Goal: Check status: Check status

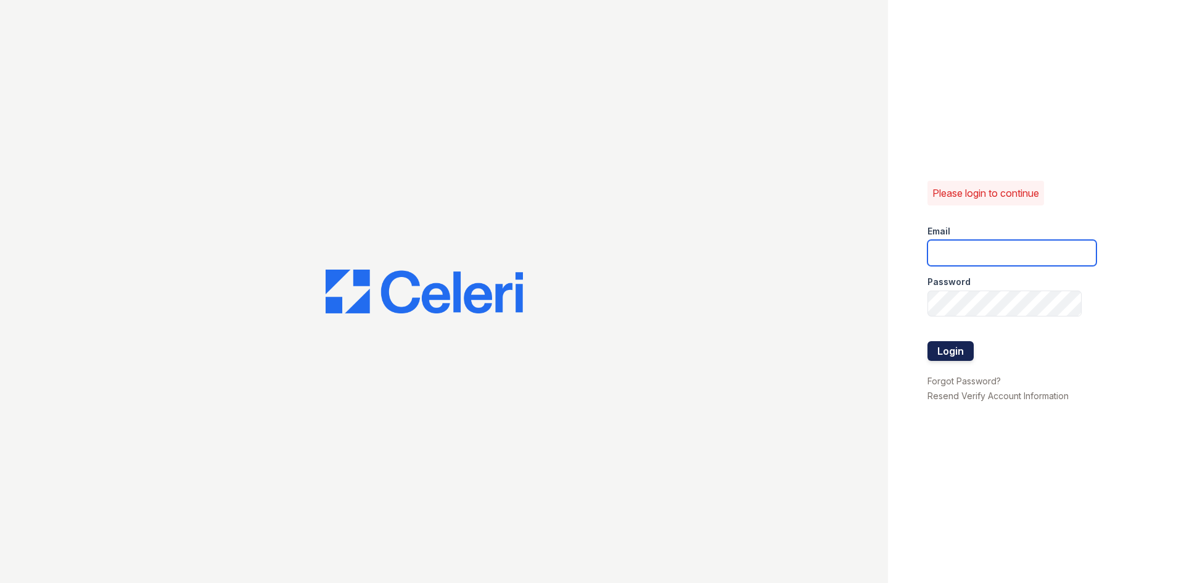
type input "wadams@trinity-pm.com"
click at [960, 354] on button "Login" at bounding box center [951, 351] width 46 height 20
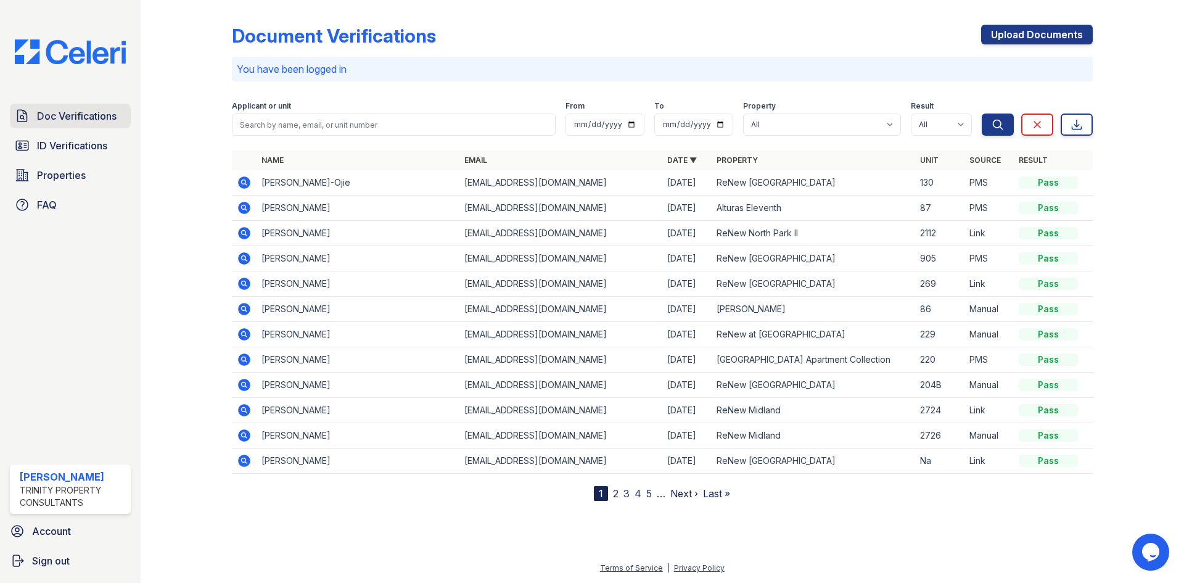
click at [65, 126] on link "Doc Verifications" at bounding box center [70, 116] width 121 height 25
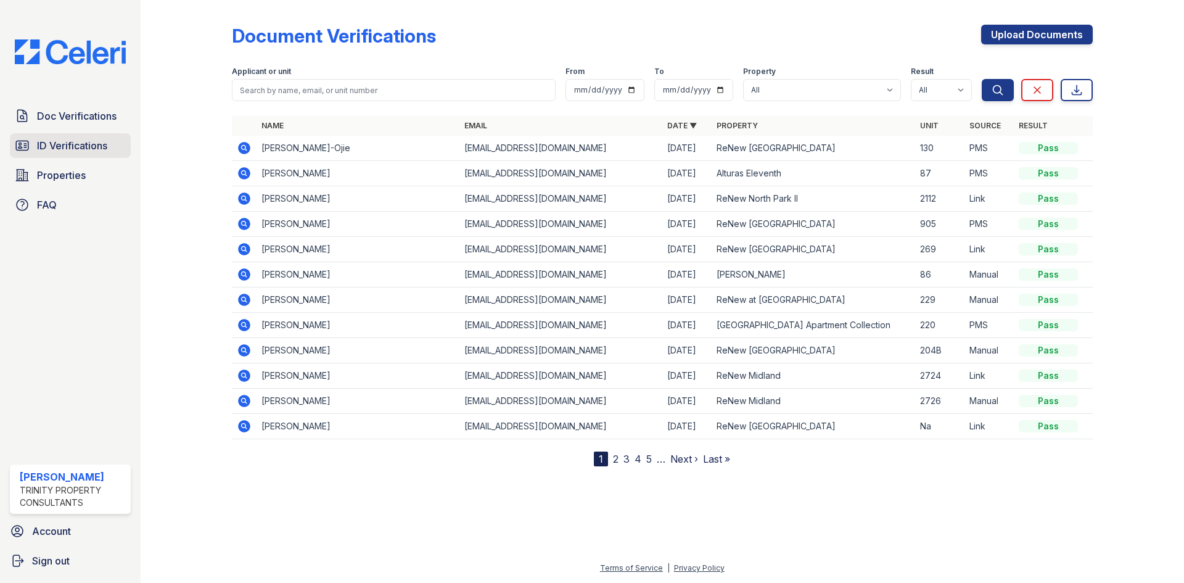
click at [80, 153] on span "ID Verifications" at bounding box center [72, 145] width 70 height 15
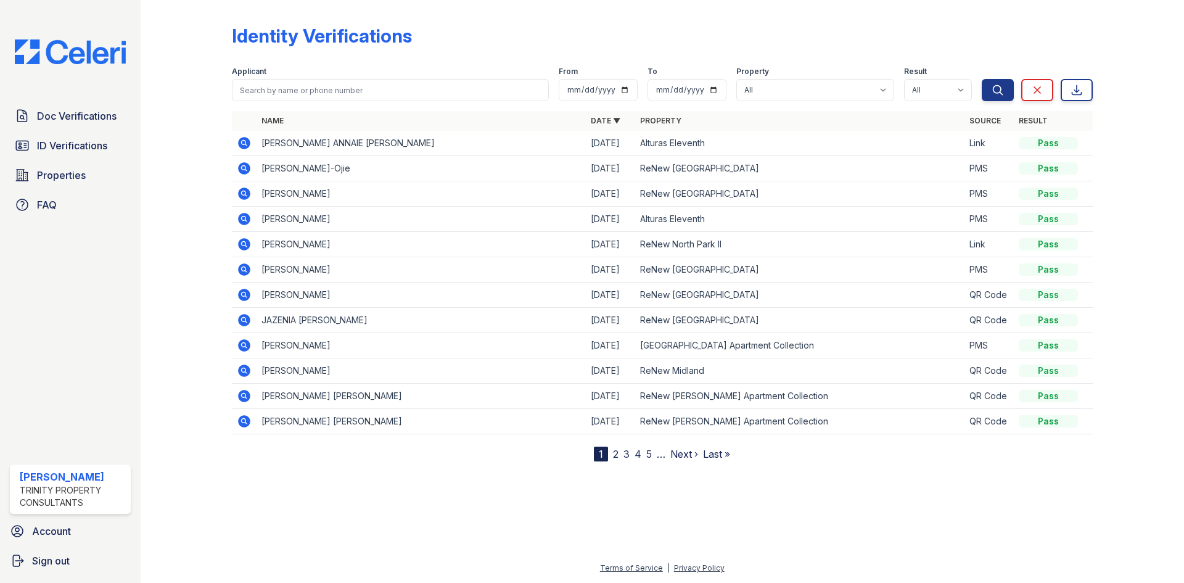
click at [615, 448] on link "2" at bounding box center [616, 454] width 6 height 12
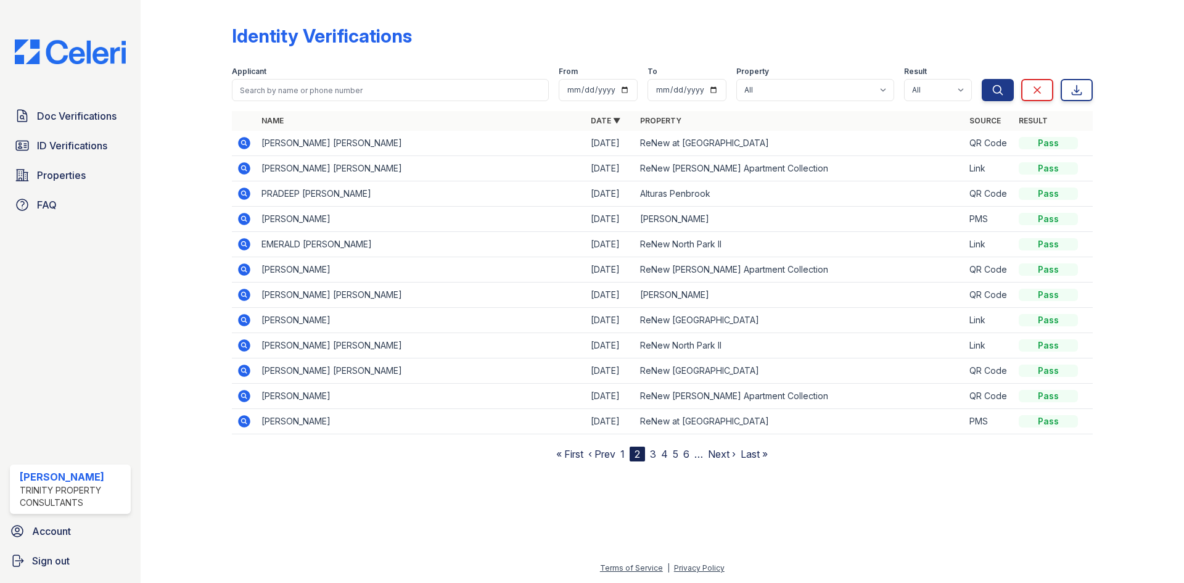
click at [652, 453] on link "3" at bounding box center [653, 454] width 6 height 12
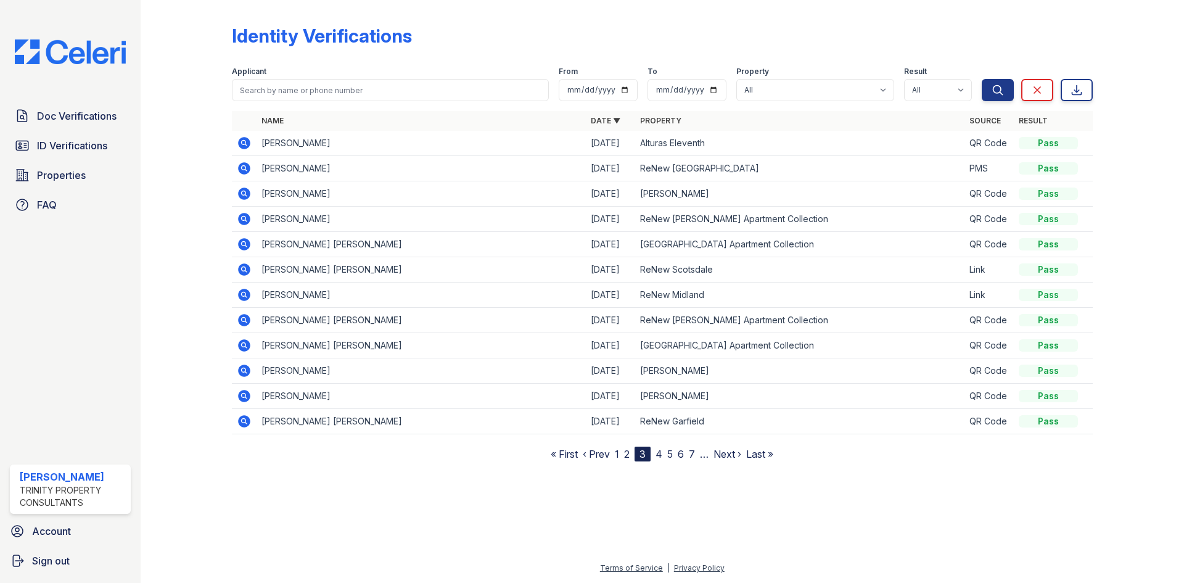
click at [619, 455] on link "1" at bounding box center [617, 454] width 4 height 12
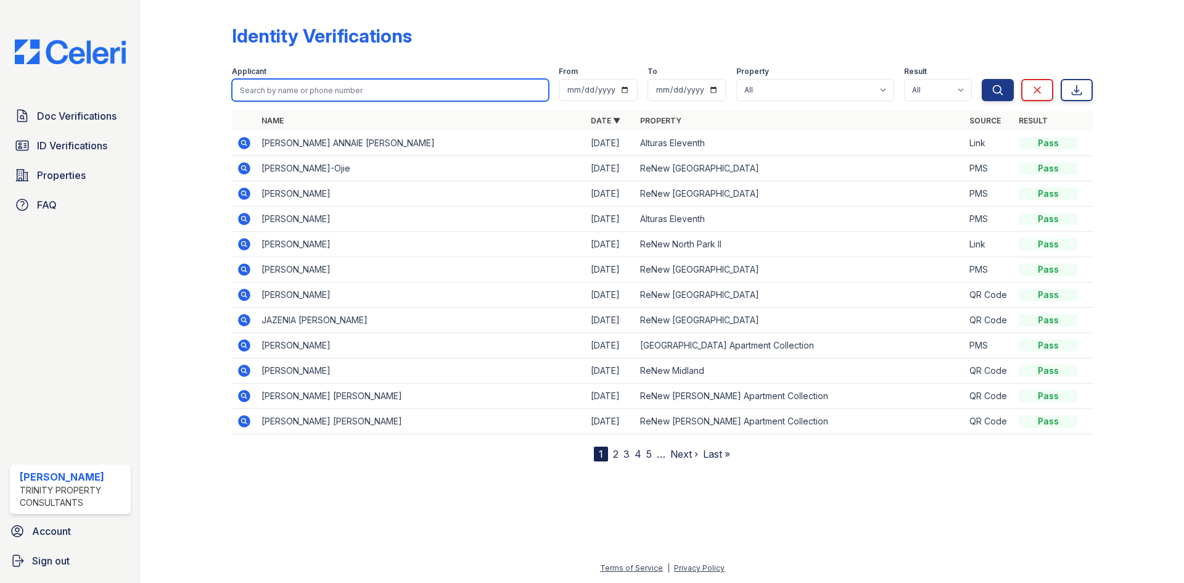
click at [379, 87] on input "search" at bounding box center [390, 90] width 317 height 22
type input "Juan"
click at [982, 79] on button "Search" at bounding box center [998, 90] width 32 height 22
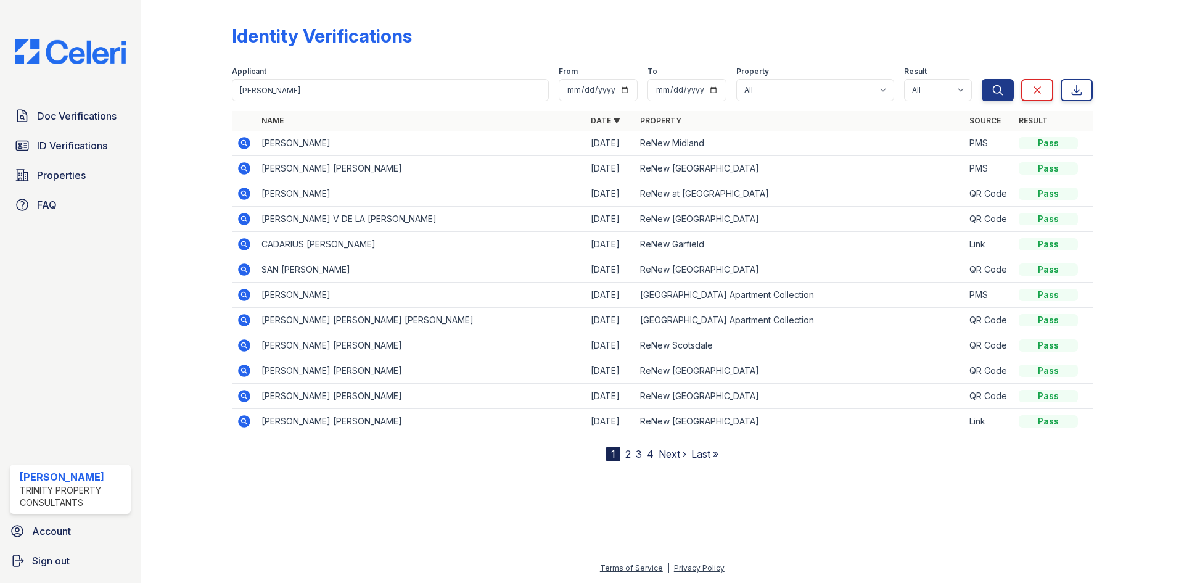
click at [242, 148] on icon at bounding box center [244, 143] width 12 height 12
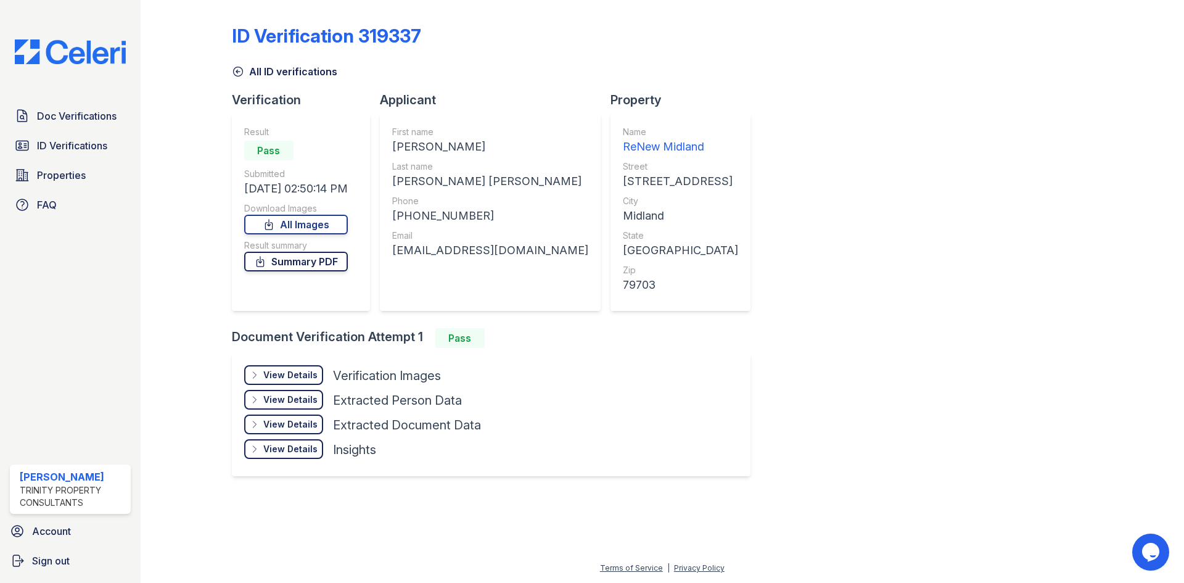
click at [316, 261] on link "Summary PDF" at bounding box center [296, 262] width 104 height 20
click at [88, 115] on span "Doc Verifications" at bounding box center [77, 116] width 80 height 15
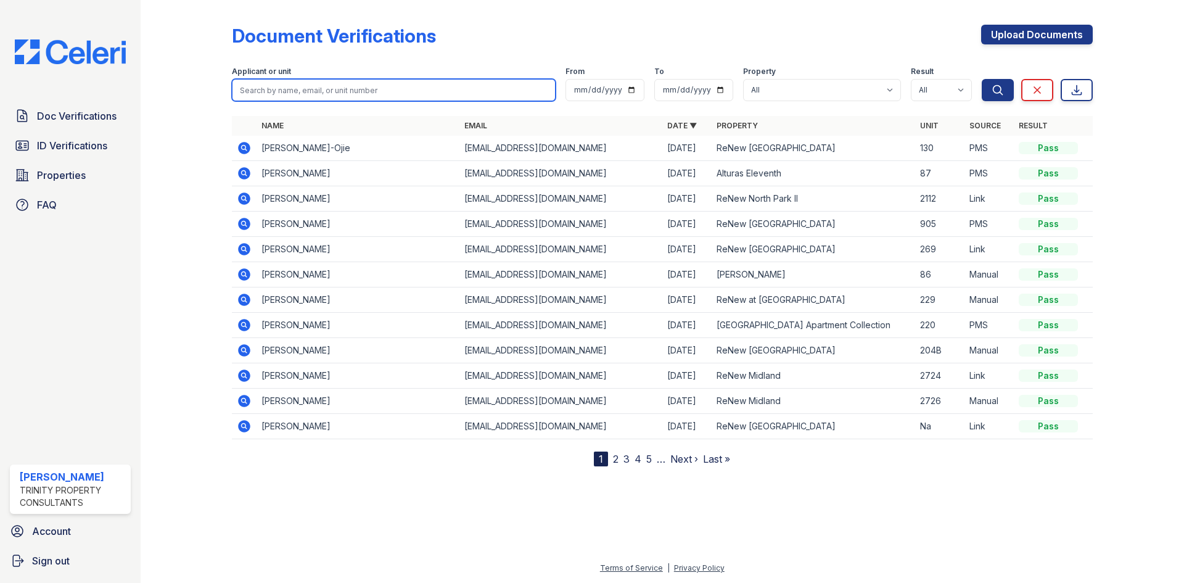
click at [319, 97] on input "search" at bounding box center [394, 90] width 324 height 22
type input "[PERSON_NAME]"
click at [982, 79] on button "Search" at bounding box center [998, 90] width 32 height 22
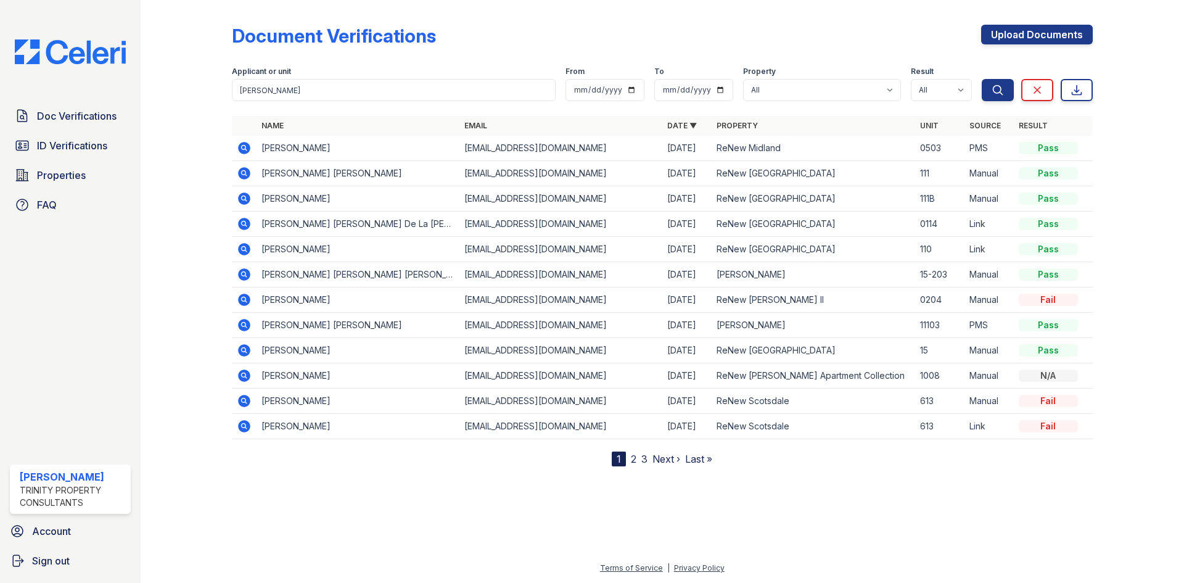
click at [241, 150] on icon at bounding box center [244, 148] width 12 height 12
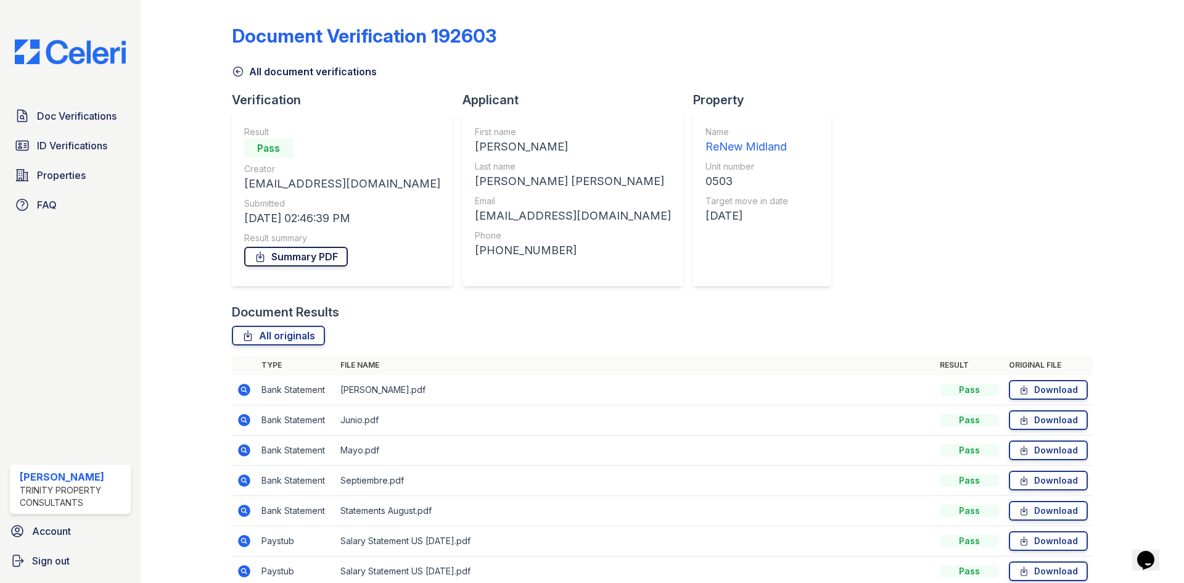
click at [305, 258] on link "Summary PDF" at bounding box center [296, 257] width 104 height 20
click at [79, 118] on span "Doc Verifications" at bounding box center [77, 116] width 80 height 15
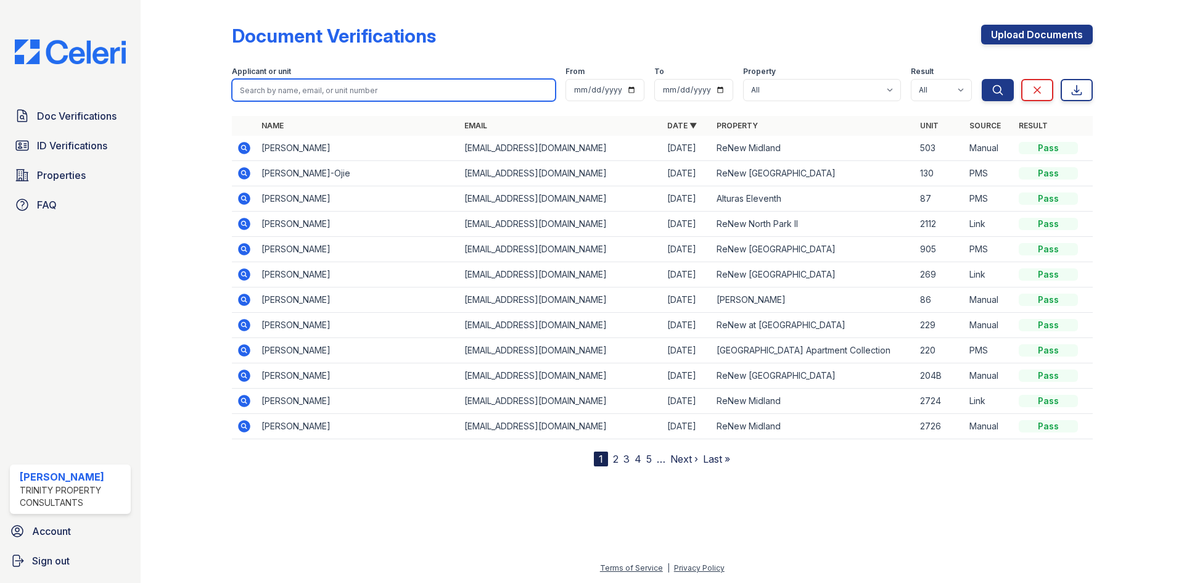
drag, startPoint x: 280, startPoint y: 98, endPoint x: 276, endPoint y: 105, distance: 7.7
click at [276, 105] on form "Applicant or unit From To Property All Alturas Andrews Alturas Eleventh Alturas…" at bounding box center [662, 81] width 861 height 49
click at [534, 47] on div "Document Verifications Upload Documents" at bounding box center [662, 41] width 861 height 32
click at [244, 146] on icon at bounding box center [243, 147] width 3 height 3
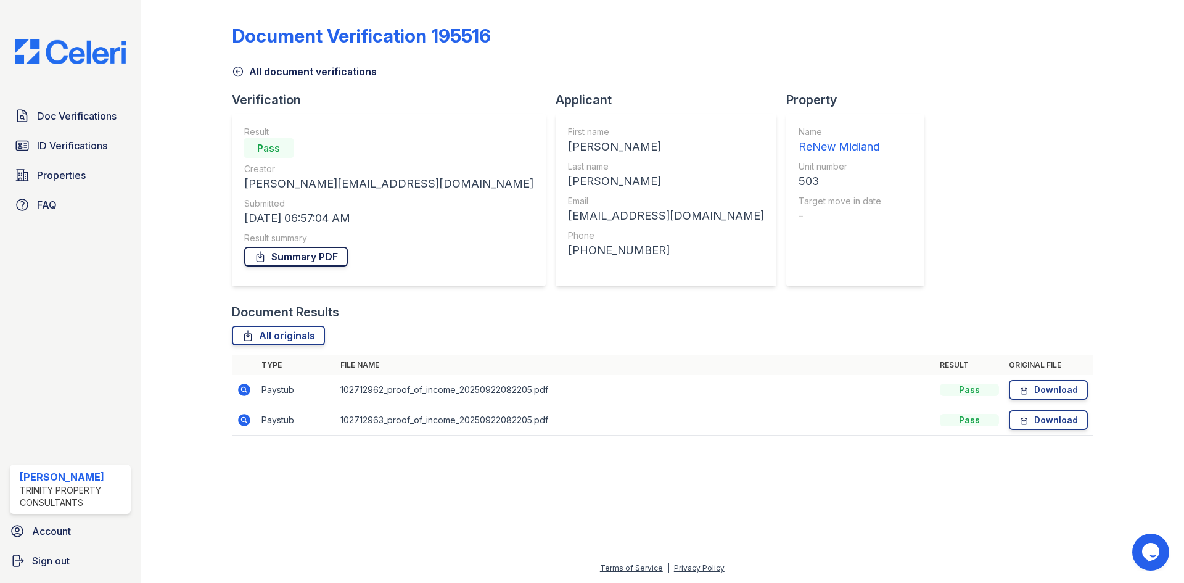
click at [319, 262] on link "Summary PDF" at bounding box center [296, 257] width 104 height 20
click at [73, 123] on span "Doc Verifications" at bounding box center [77, 116] width 80 height 15
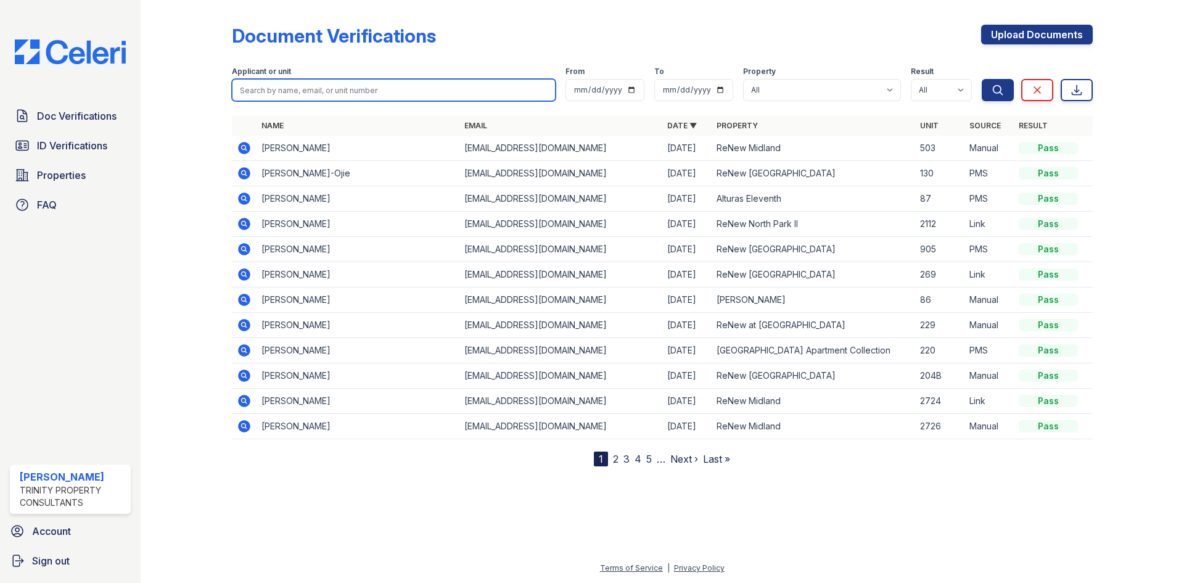
click at [315, 88] on input "search" at bounding box center [394, 90] width 324 height 22
type input "I"
type input "Richard Martinez"
click at [982, 79] on button "Search" at bounding box center [998, 90] width 32 height 22
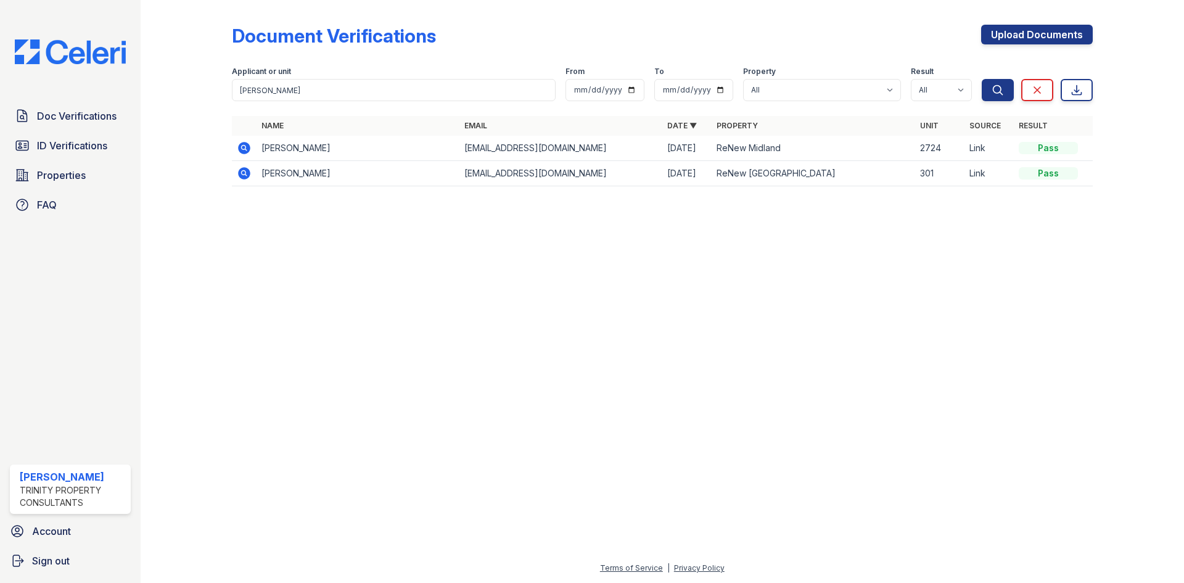
click at [241, 150] on icon at bounding box center [244, 148] width 12 height 12
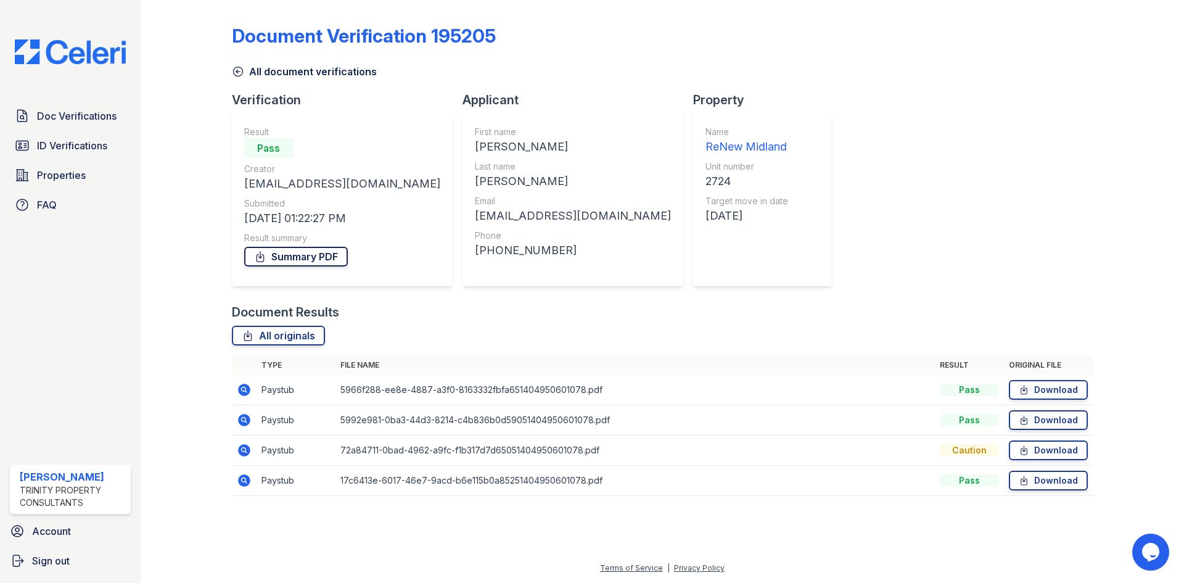
click at [312, 247] on link "Summary PDF" at bounding box center [296, 257] width 104 height 20
click at [59, 144] on span "ID Verifications" at bounding box center [72, 145] width 70 height 15
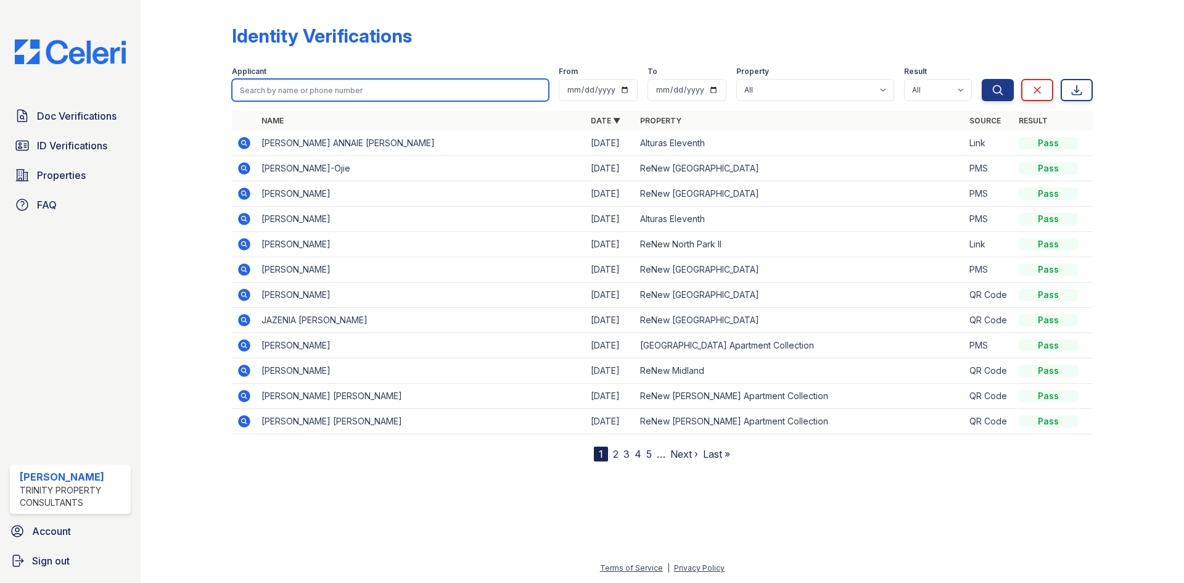
click at [417, 80] on input "search" at bounding box center [390, 90] width 317 height 22
type input "Richard"
click at [982, 79] on button "Search" at bounding box center [998, 90] width 32 height 22
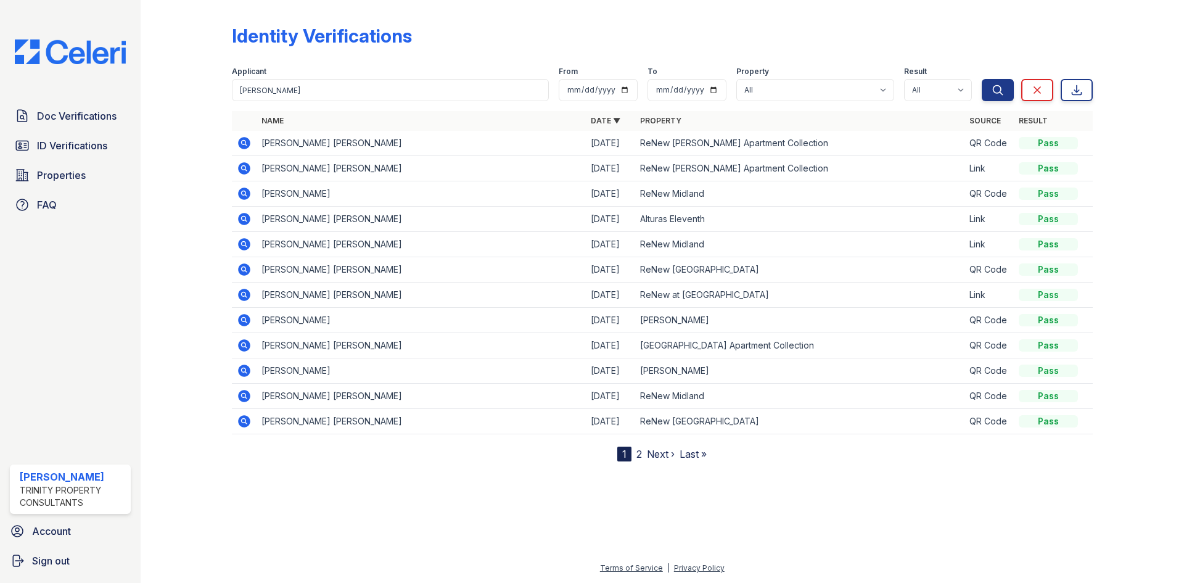
click at [248, 194] on icon at bounding box center [244, 194] width 12 height 12
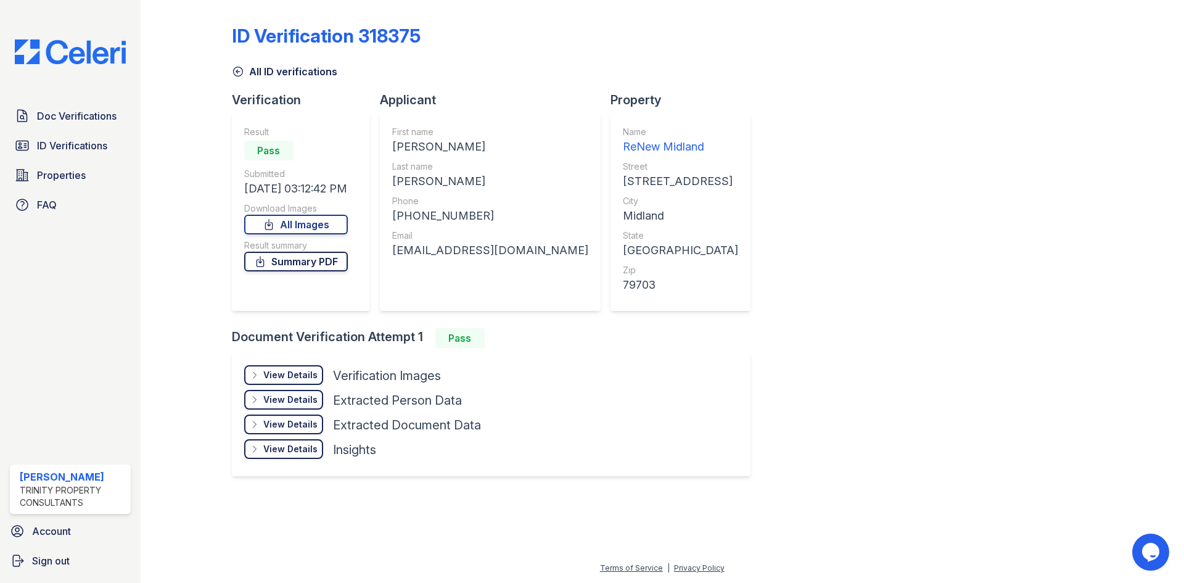
click at [324, 269] on link "Summary PDF" at bounding box center [296, 262] width 104 height 20
click at [80, 113] on span "Doc Verifications" at bounding box center [77, 116] width 80 height 15
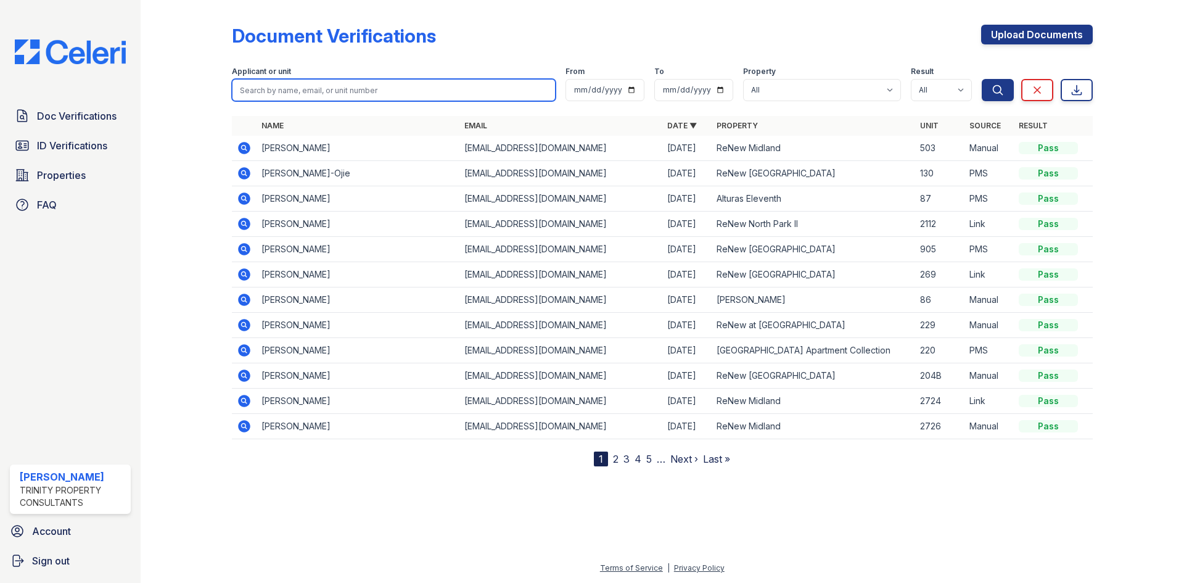
click at [328, 80] on input "search" at bounding box center [394, 90] width 324 height 22
type input "Richard Martinez"
click at [982, 79] on button "Search" at bounding box center [998, 90] width 32 height 22
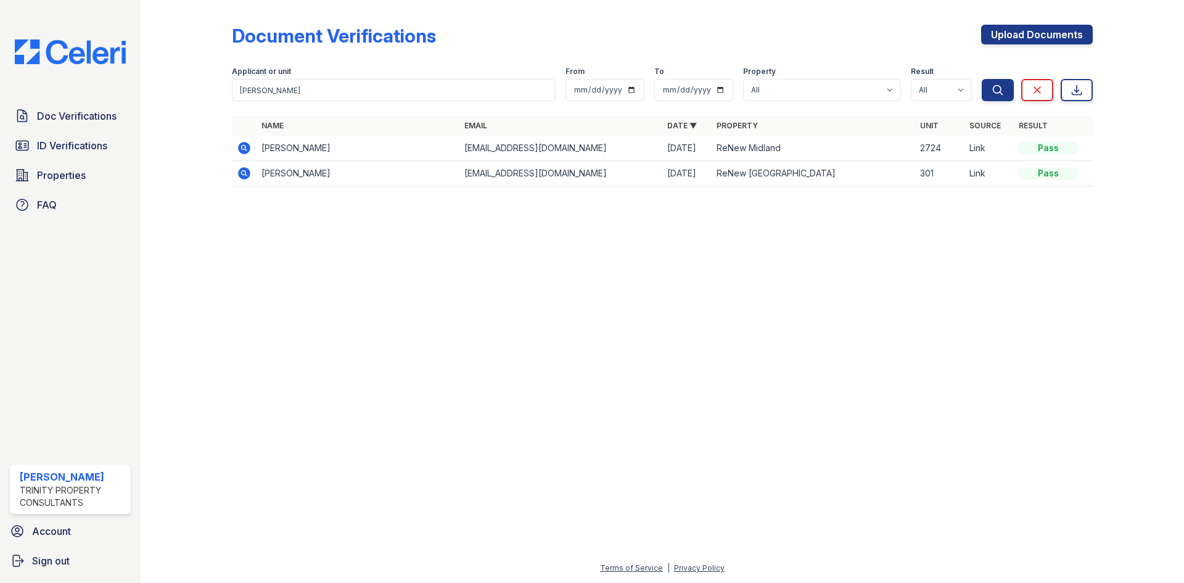
click at [247, 141] on icon at bounding box center [244, 148] width 15 height 15
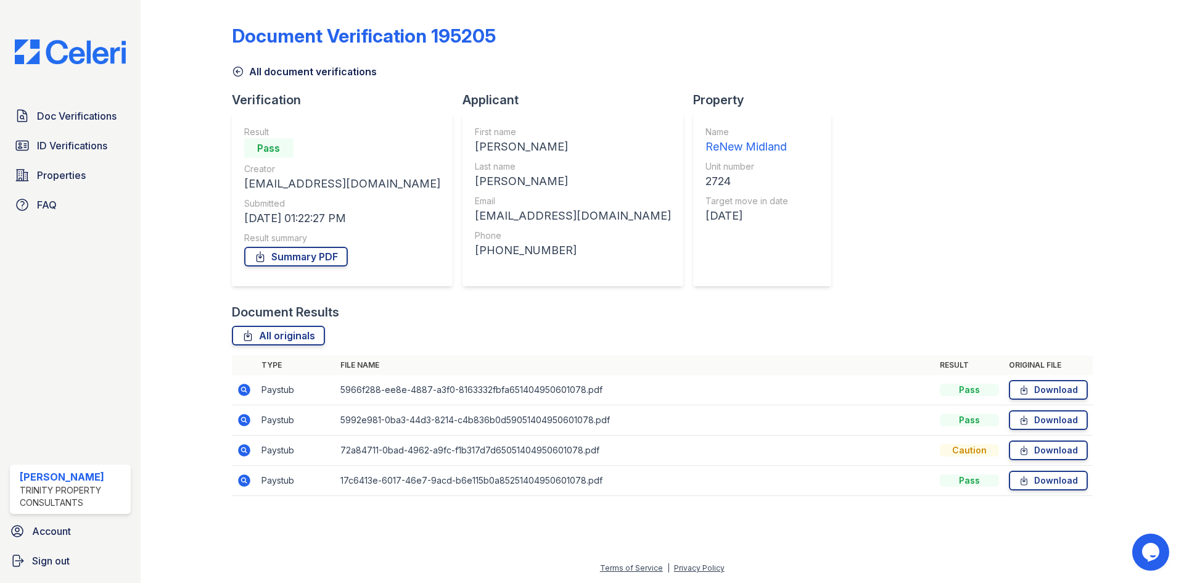
click at [240, 481] on icon at bounding box center [244, 480] width 12 height 12
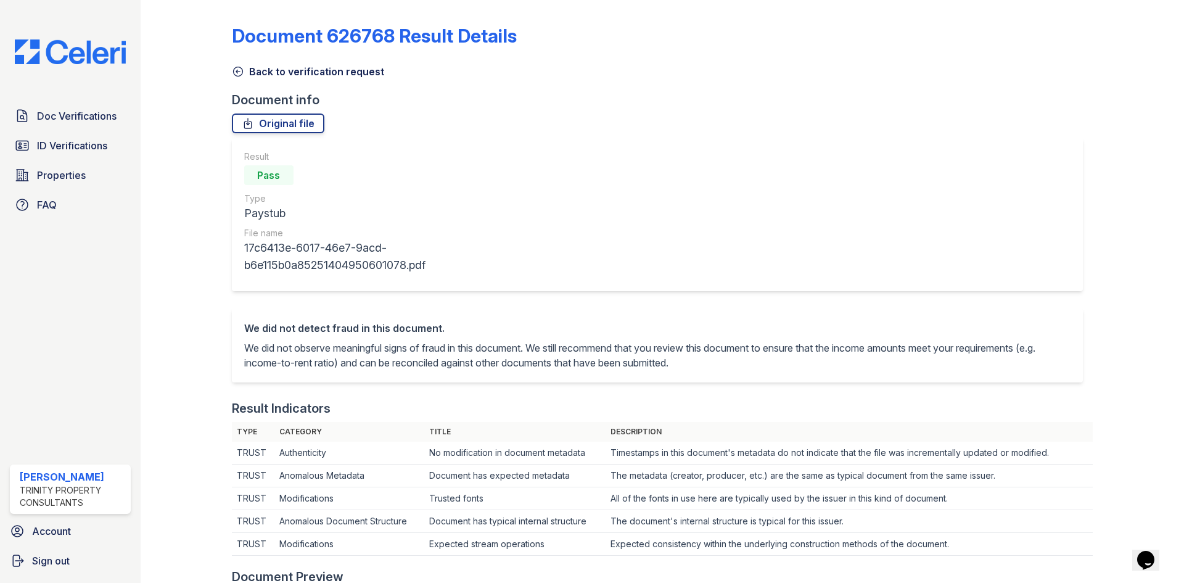
click at [240, 67] on icon at bounding box center [238, 71] width 12 height 12
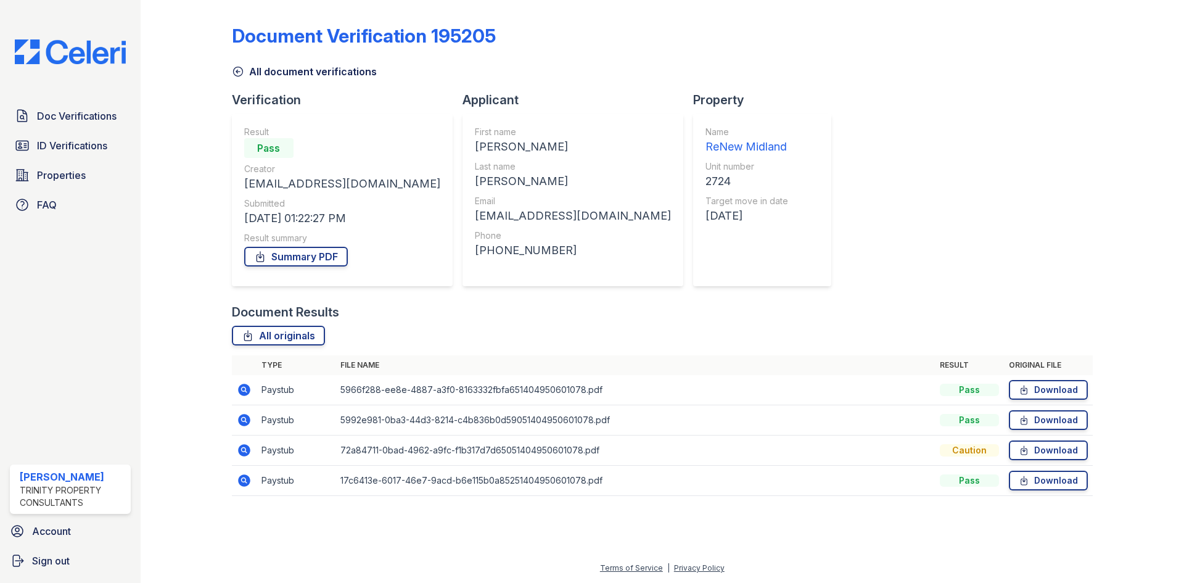
click at [242, 449] on icon at bounding box center [243, 449] width 3 height 3
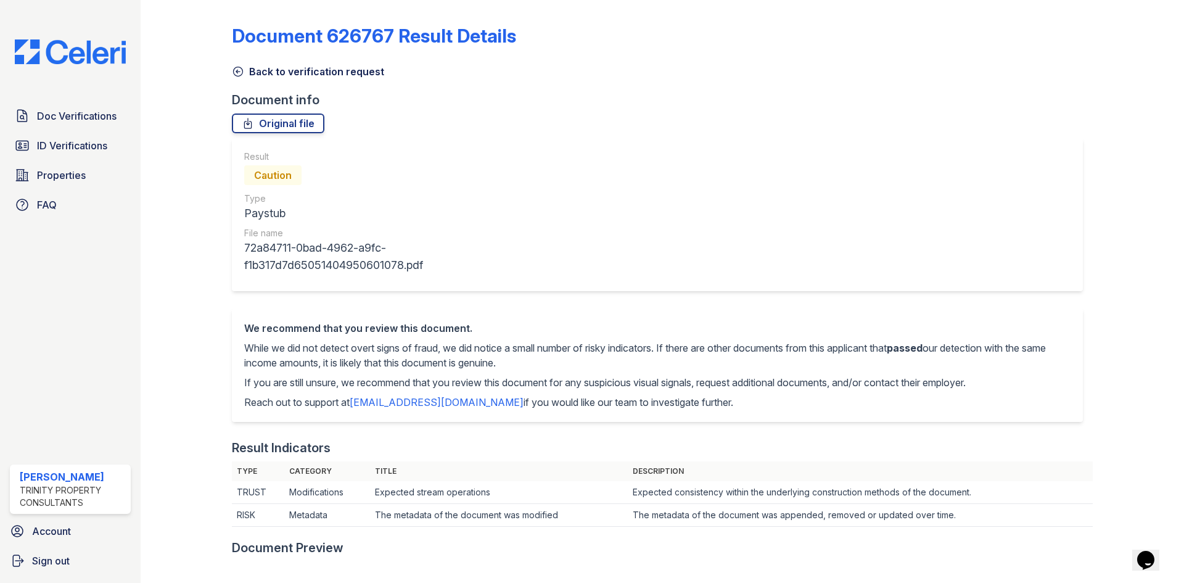
click at [236, 73] on icon at bounding box center [238, 71] width 12 height 12
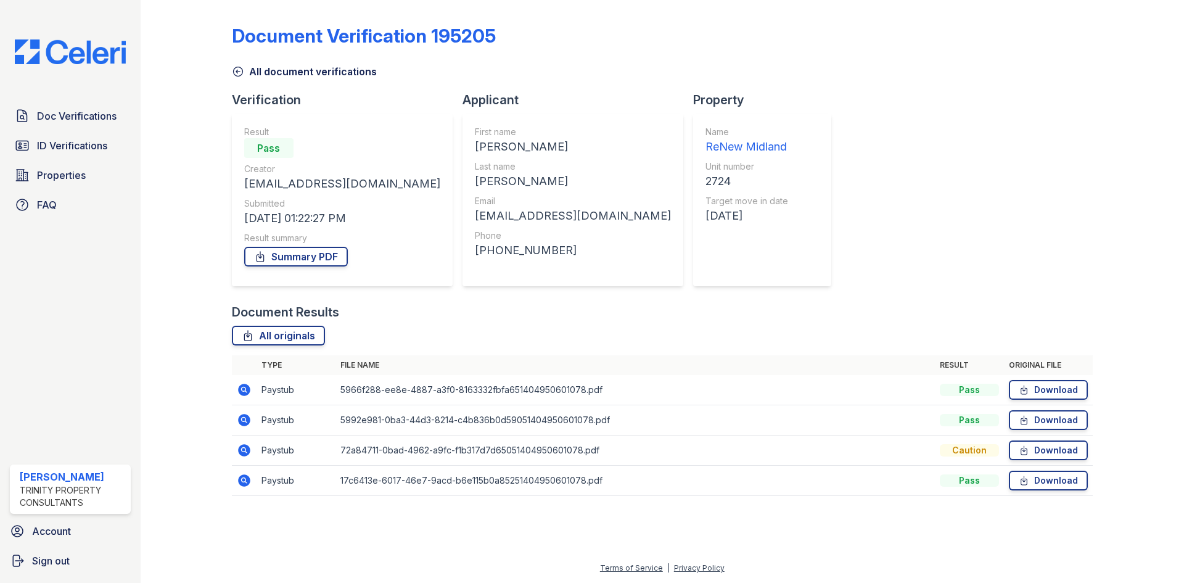
click at [241, 390] on icon at bounding box center [244, 390] width 12 height 12
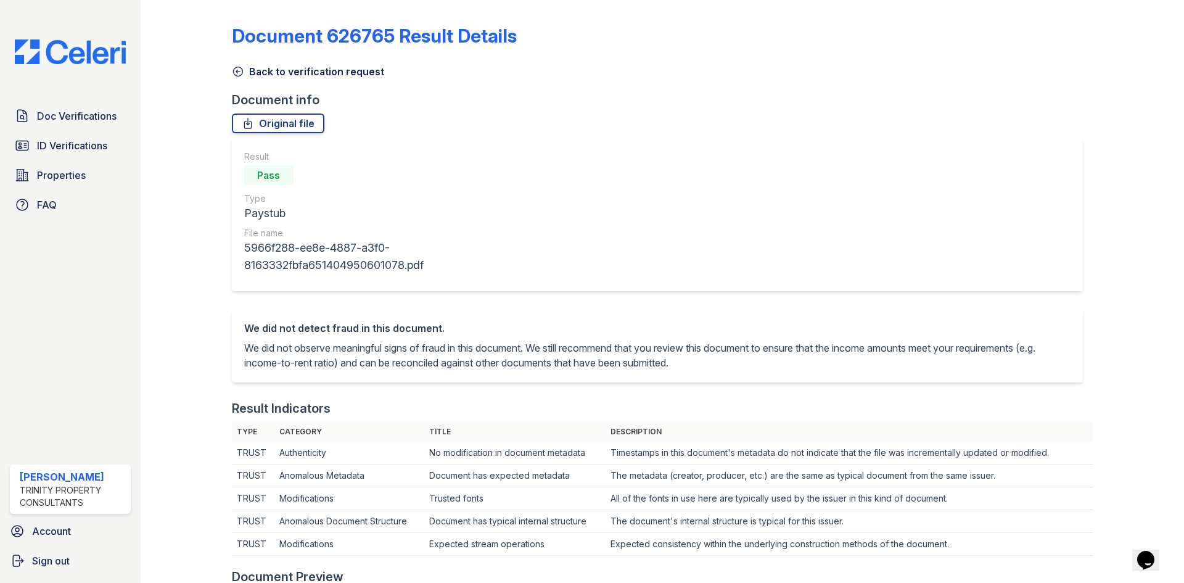
click at [243, 78] on link "Back to verification request" at bounding box center [308, 71] width 152 height 15
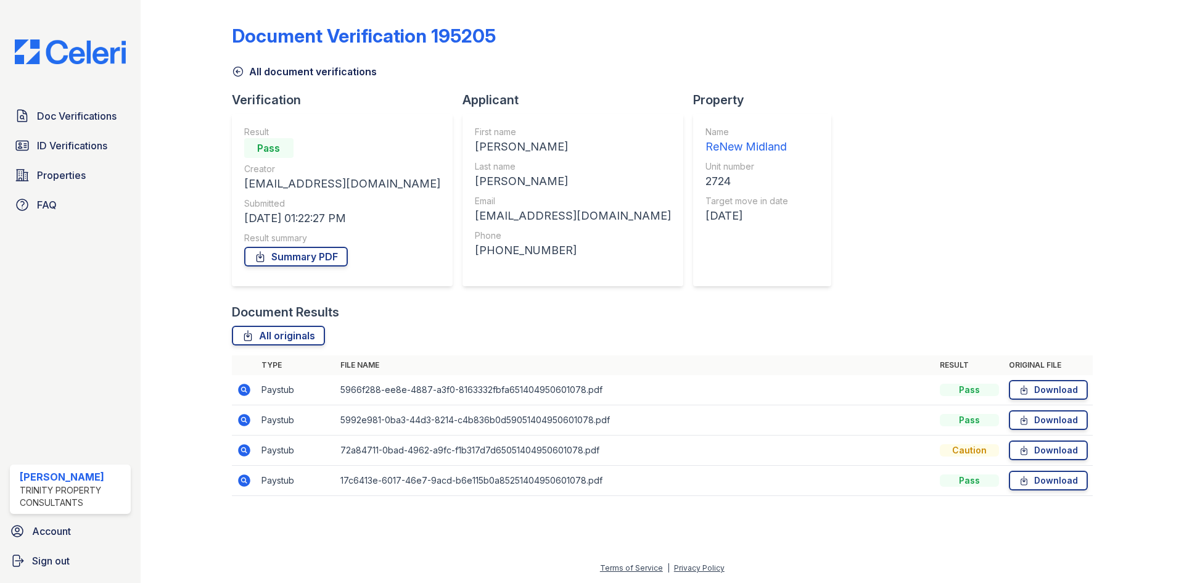
click at [237, 416] on icon at bounding box center [244, 420] width 15 height 15
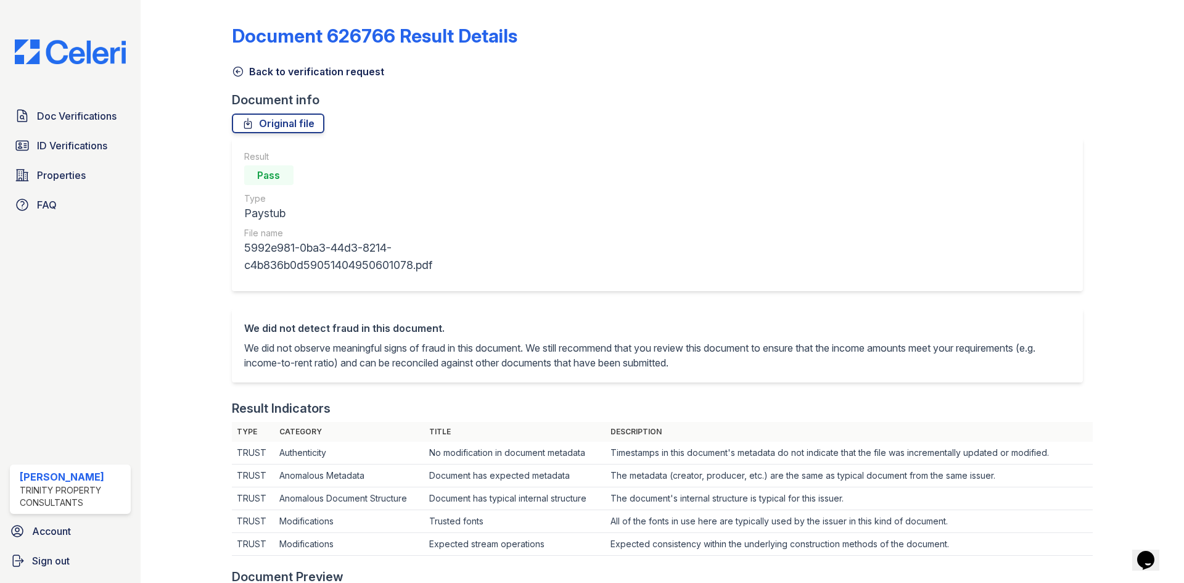
click at [239, 73] on icon at bounding box center [238, 71] width 12 height 12
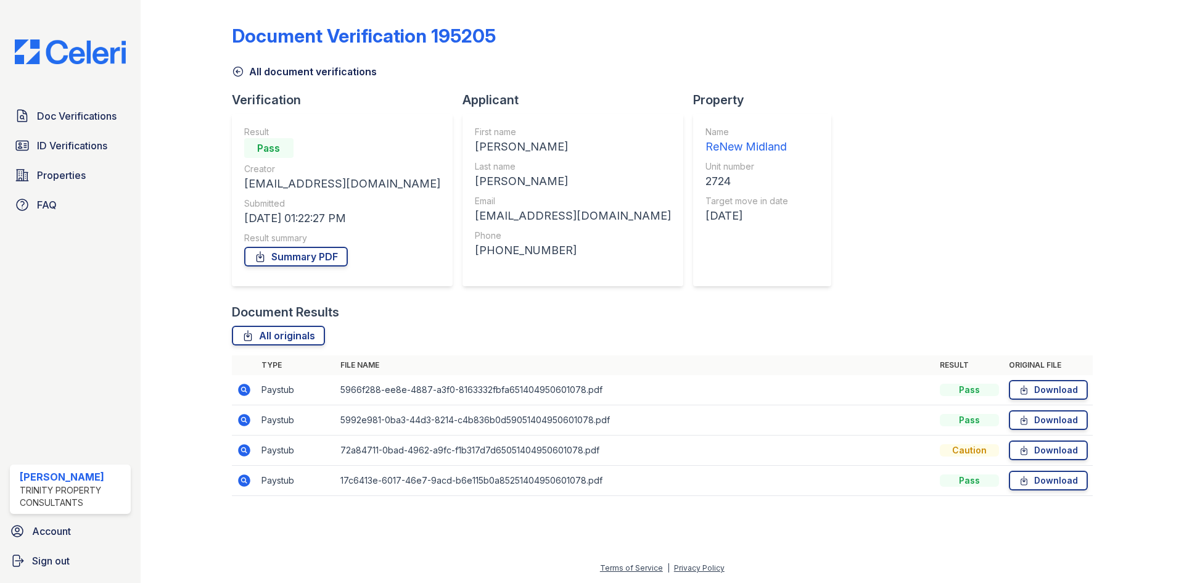
click at [242, 425] on icon at bounding box center [244, 420] width 12 height 12
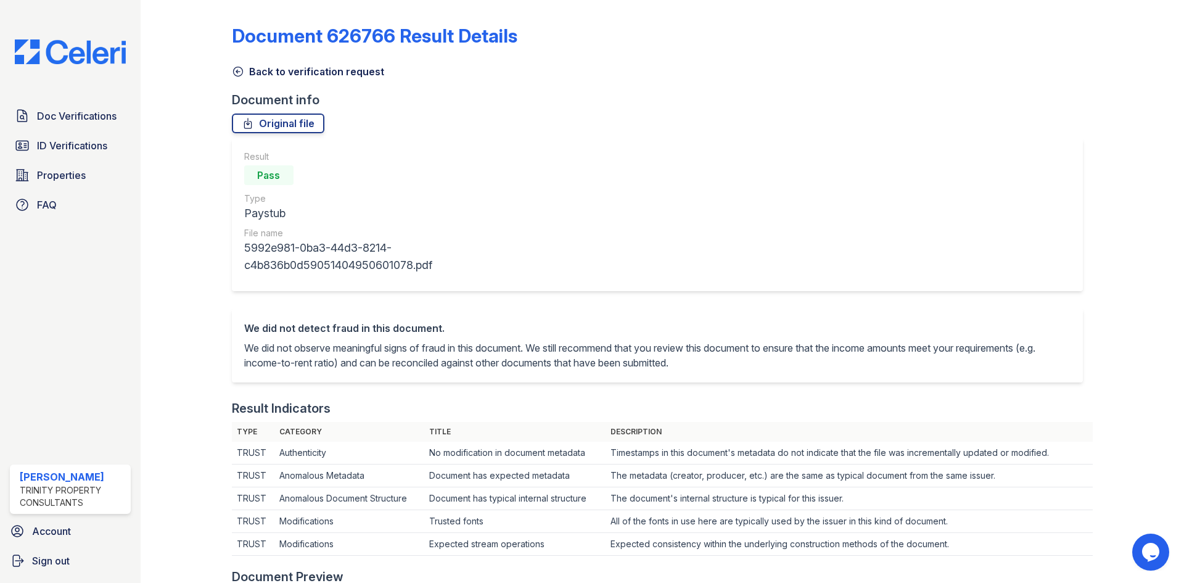
click at [237, 77] on icon at bounding box center [238, 71] width 12 height 12
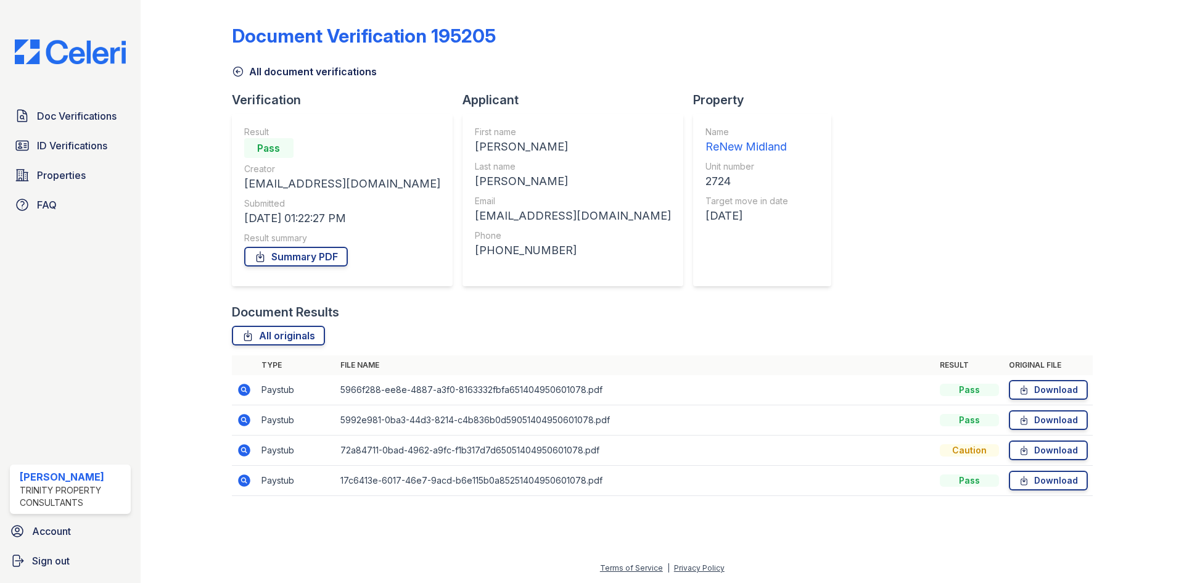
click at [254, 450] on td at bounding box center [244, 450] width 25 height 30
click at [239, 450] on icon at bounding box center [244, 450] width 12 height 12
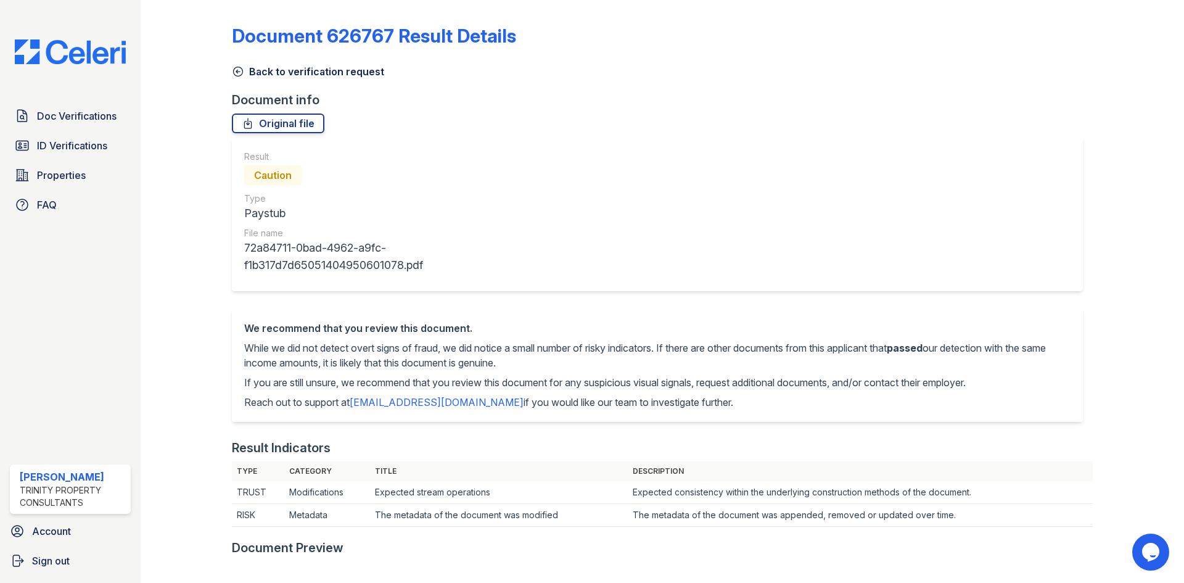
click at [235, 74] on icon at bounding box center [238, 71] width 12 height 12
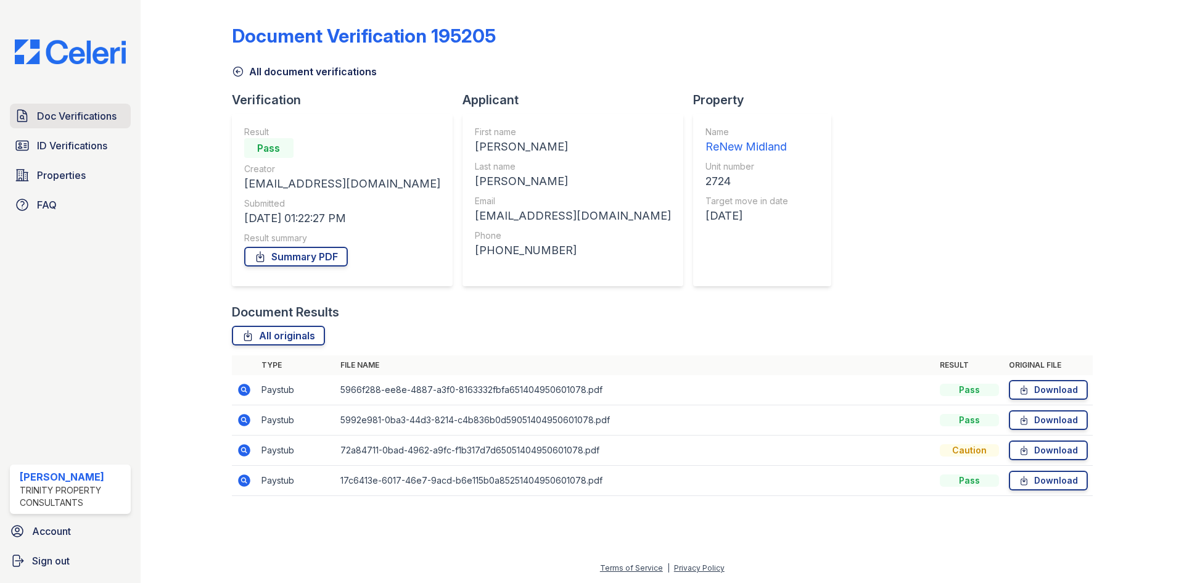
click at [69, 117] on span "Doc Verifications" at bounding box center [77, 116] width 80 height 15
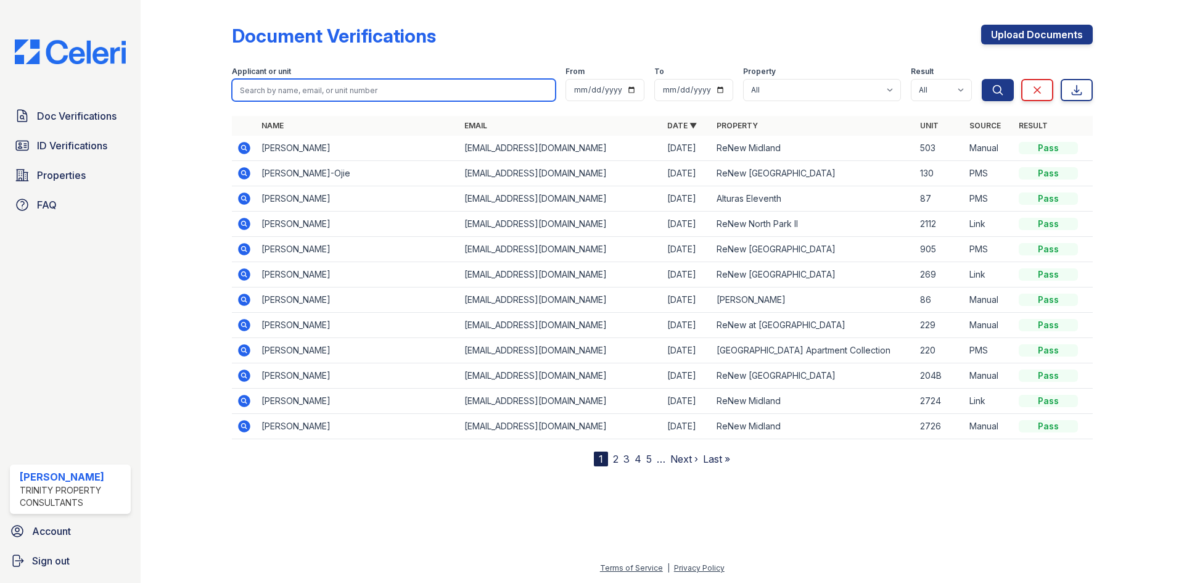
click at [483, 91] on input "search" at bounding box center [394, 90] width 324 height 22
type input "Jordan Walters"
click at [982, 79] on button "Search" at bounding box center [998, 90] width 32 height 22
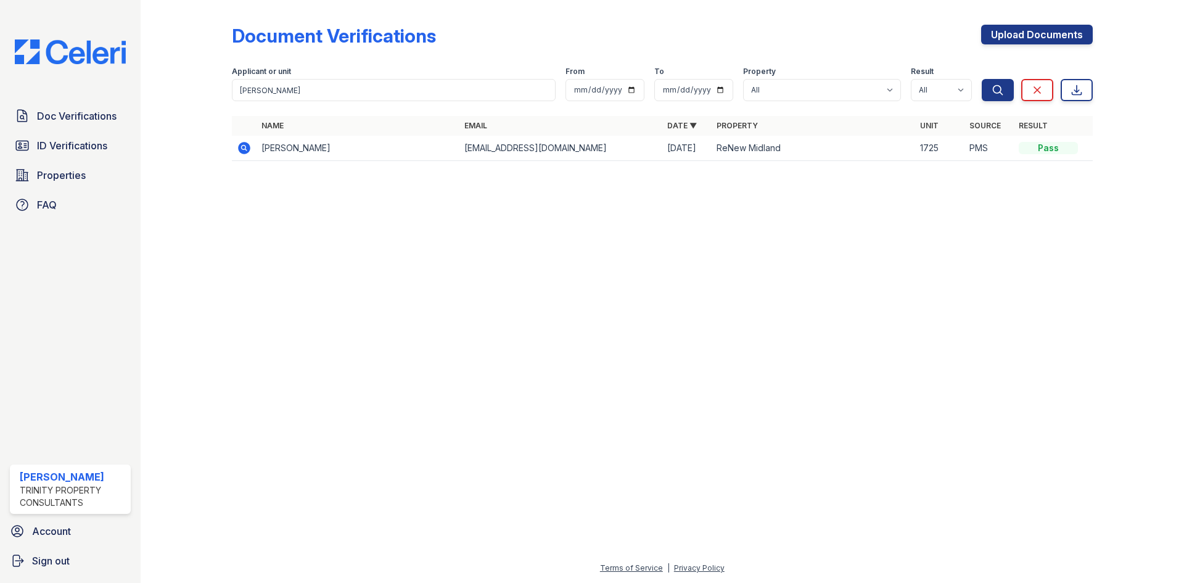
click at [247, 148] on icon at bounding box center [244, 148] width 12 height 12
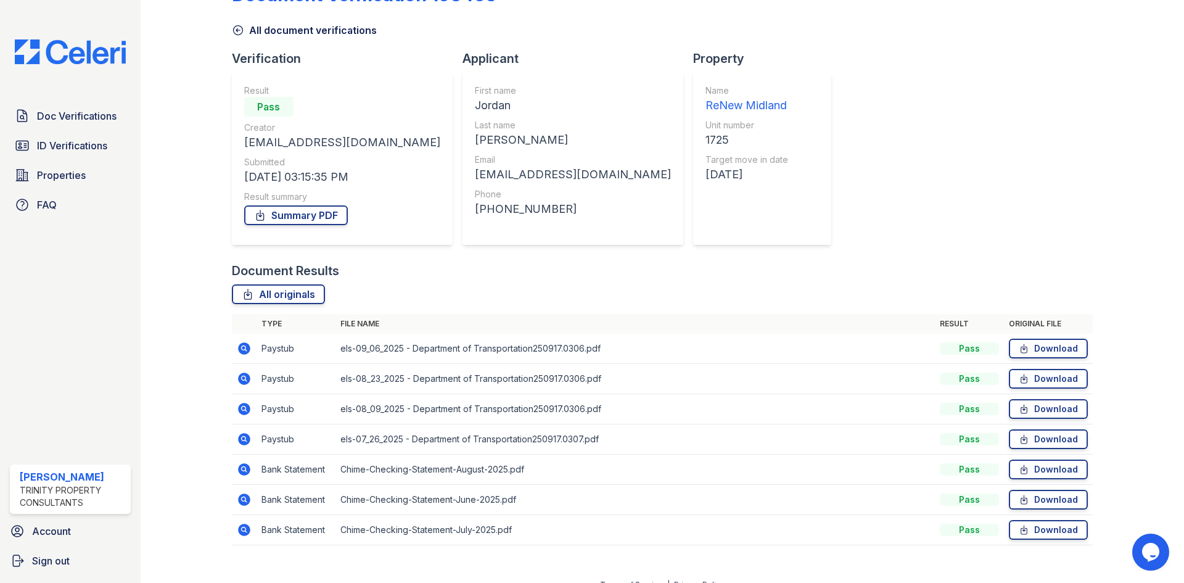
scroll to position [58, 0]
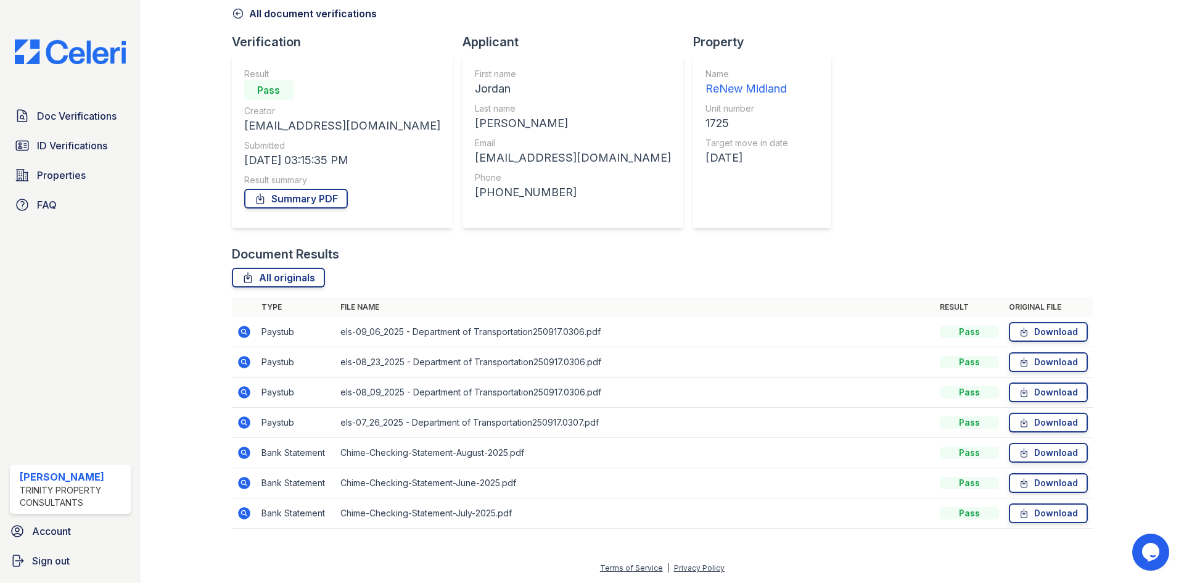
click at [242, 328] on icon at bounding box center [244, 332] width 12 height 12
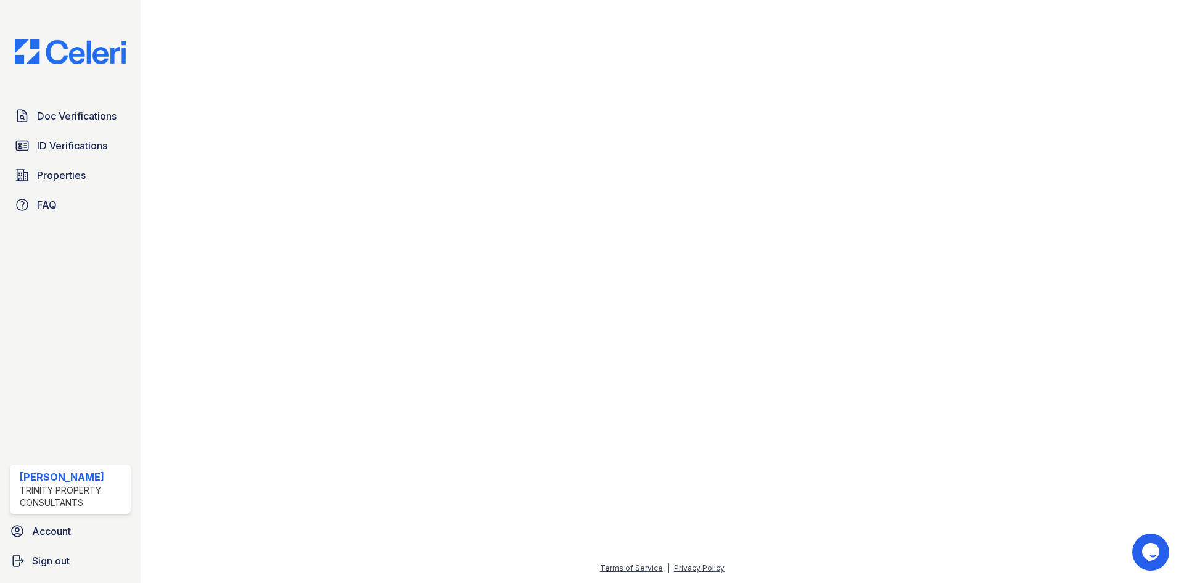
scroll to position [571, 0]
click at [1116, 318] on div at bounding box center [1129, 18] width 72 height 1168
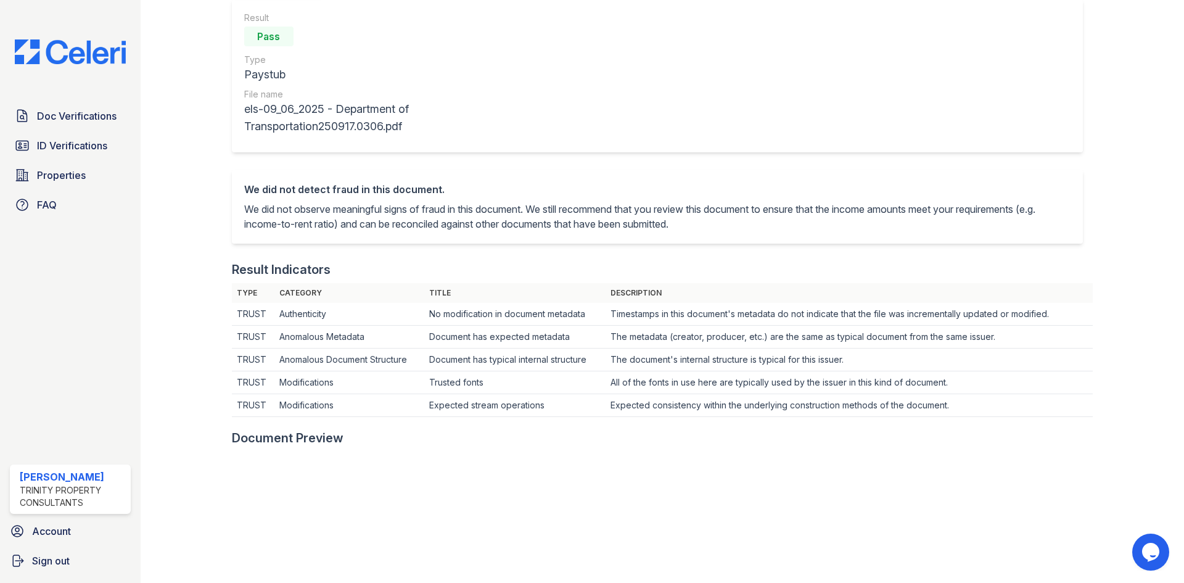
scroll to position [0, 0]
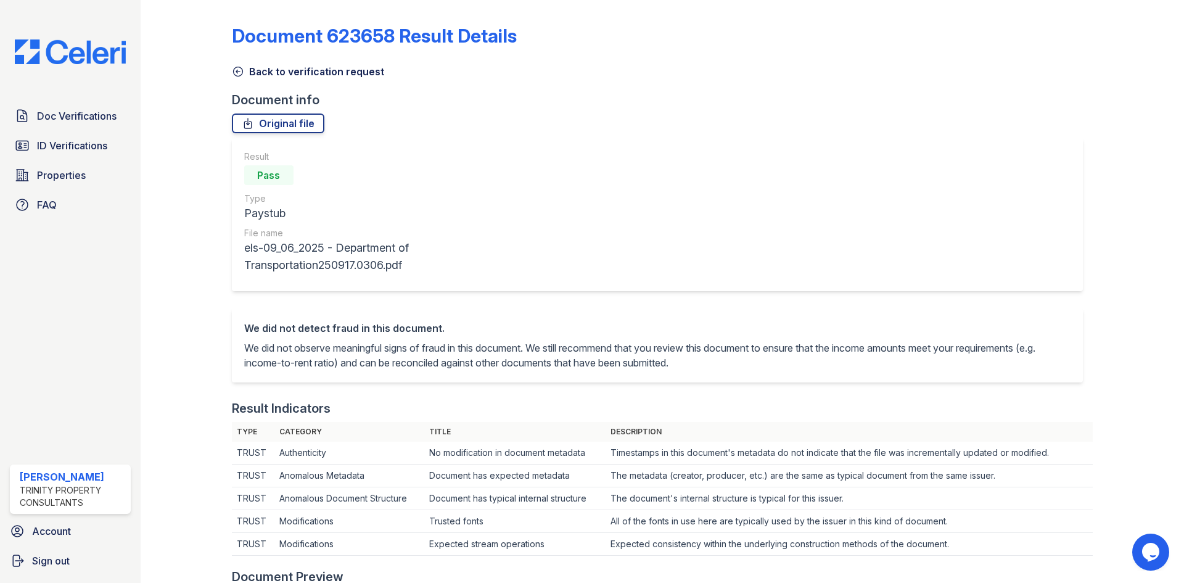
click at [244, 72] on link "Back to verification request" at bounding box center [308, 71] width 152 height 15
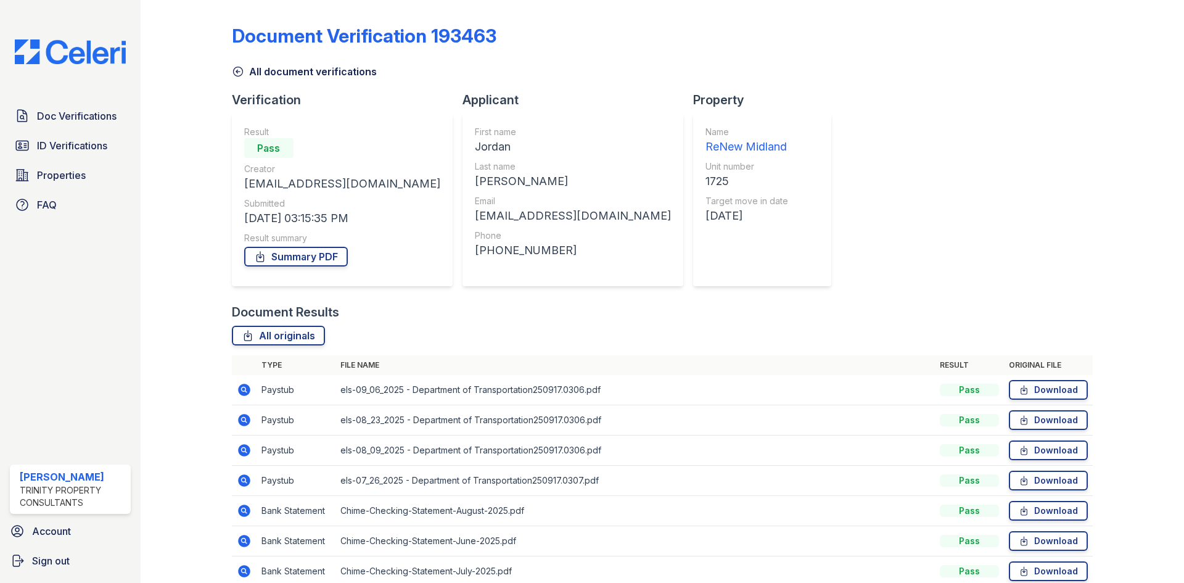
scroll to position [58, 0]
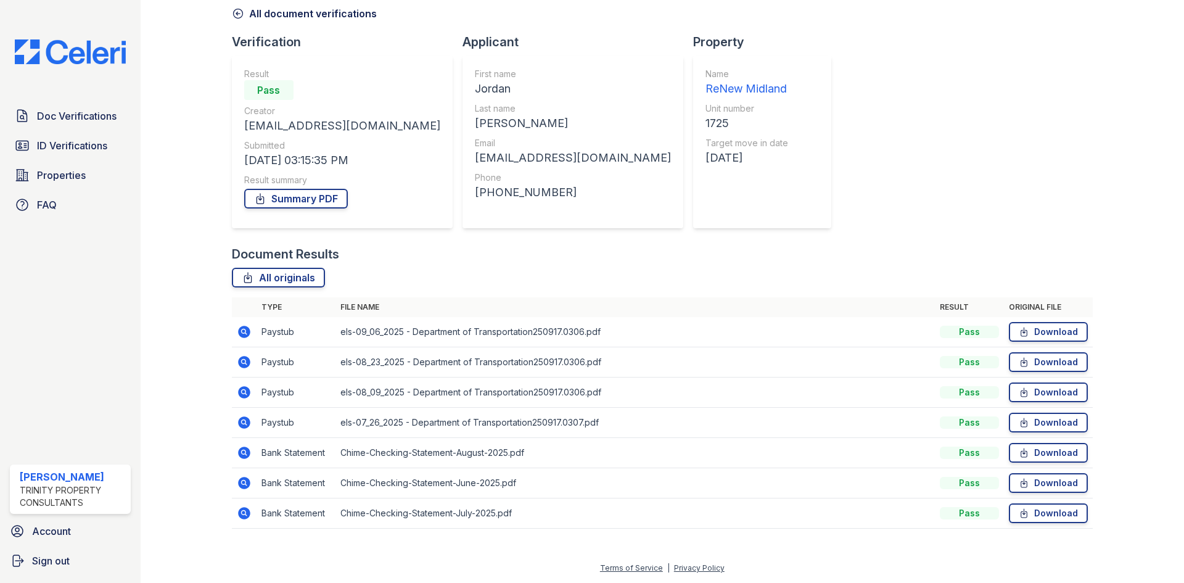
click at [244, 360] on icon at bounding box center [244, 362] width 15 height 15
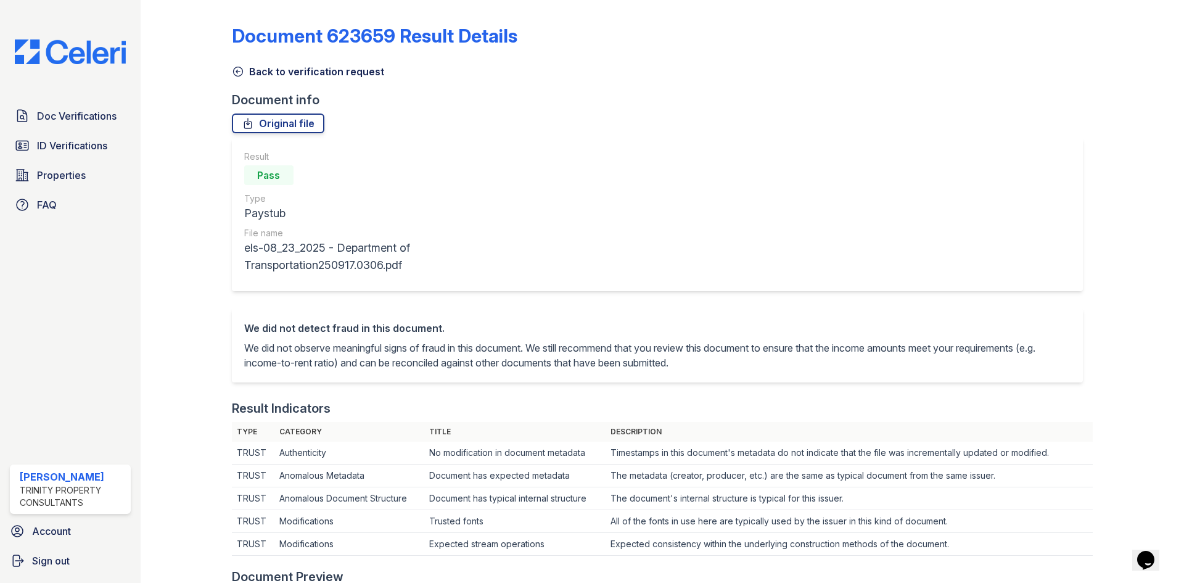
click at [240, 67] on icon at bounding box center [238, 71] width 12 height 12
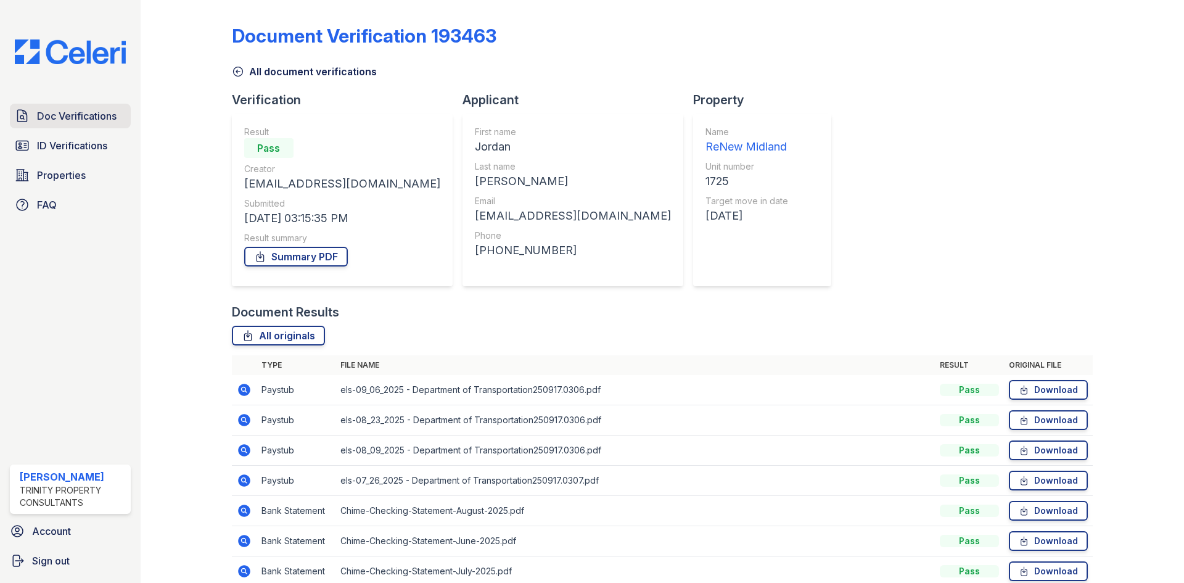
click at [91, 117] on span "Doc Verifications" at bounding box center [77, 116] width 80 height 15
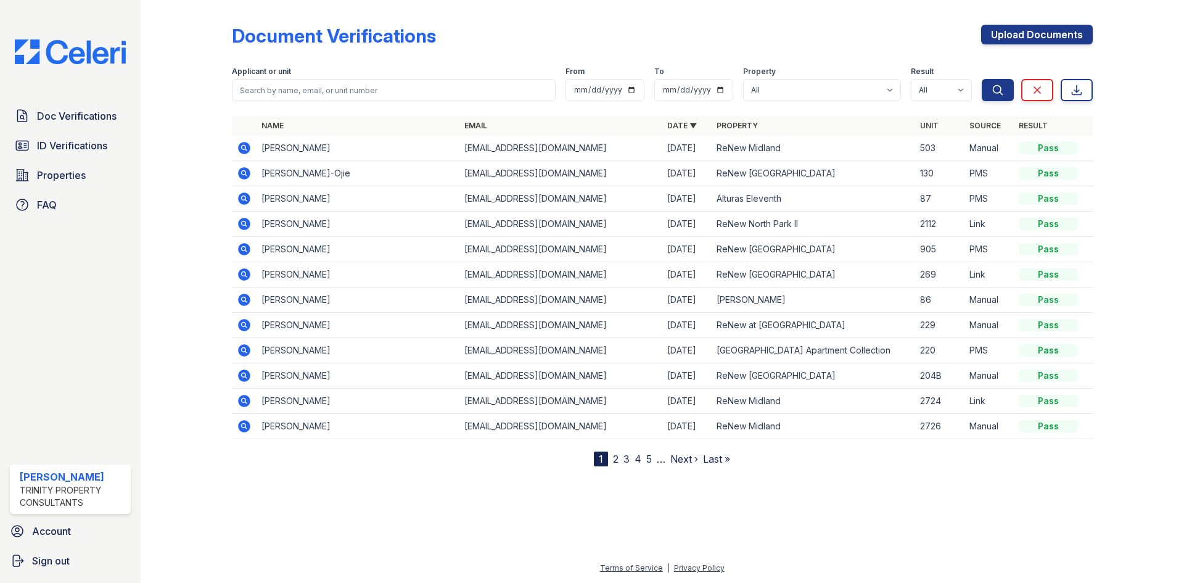
click at [241, 144] on icon at bounding box center [244, 148] width 12 height 12
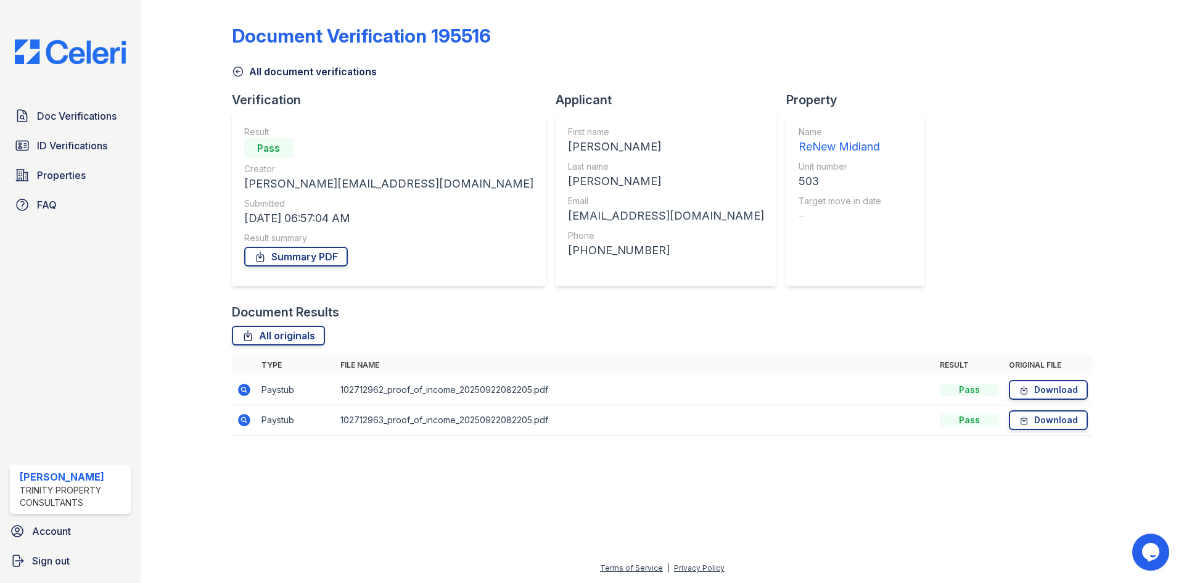
click at [240, 420] on icon at bounding box center [244, 420] width 12 height 12
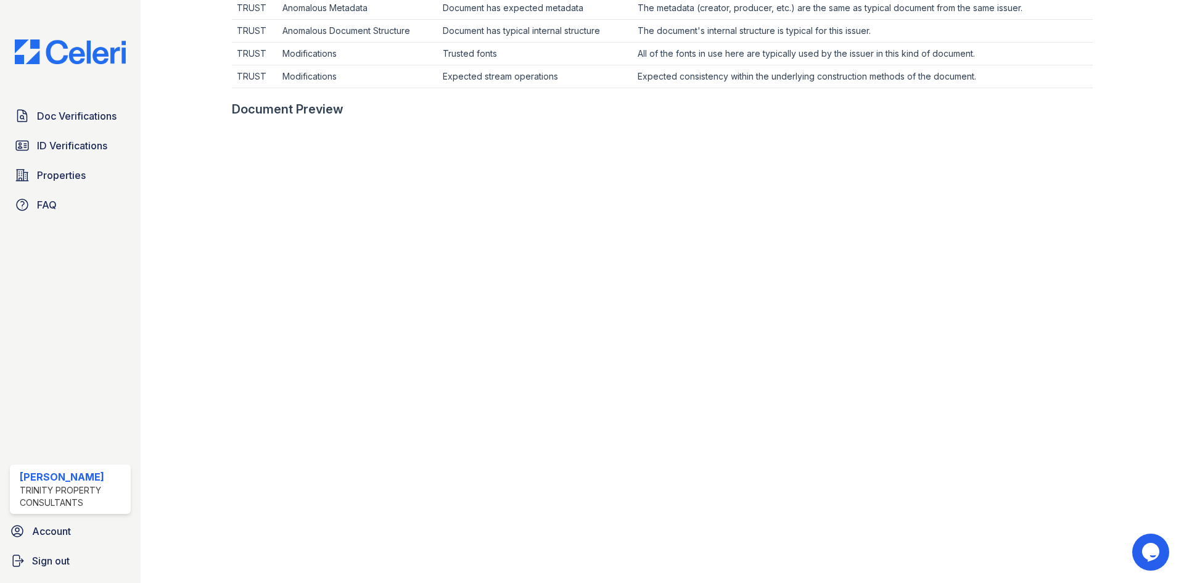
scroll to position [555, 0]
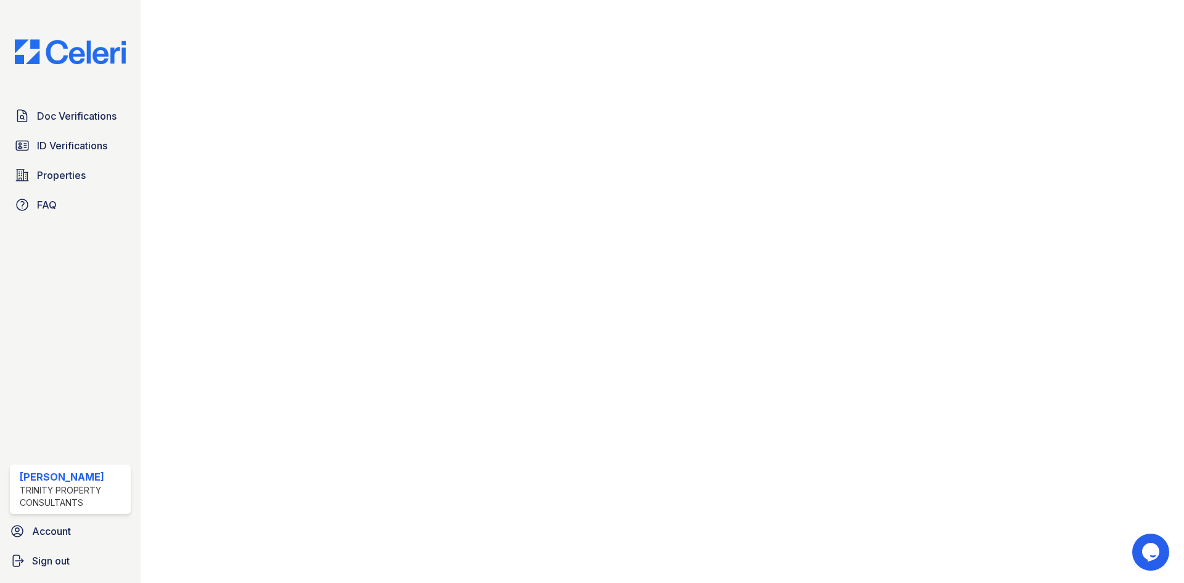
click at [1153, 223] on div at bounding box center [1129, 14] width 72 height 1128
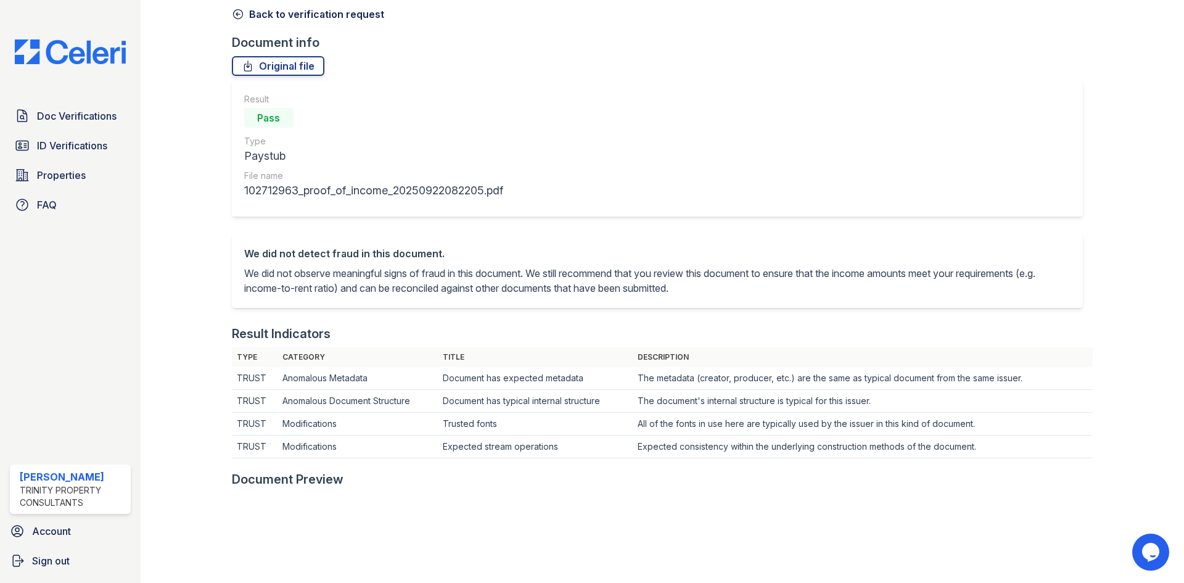
scroll to position [0, 0]
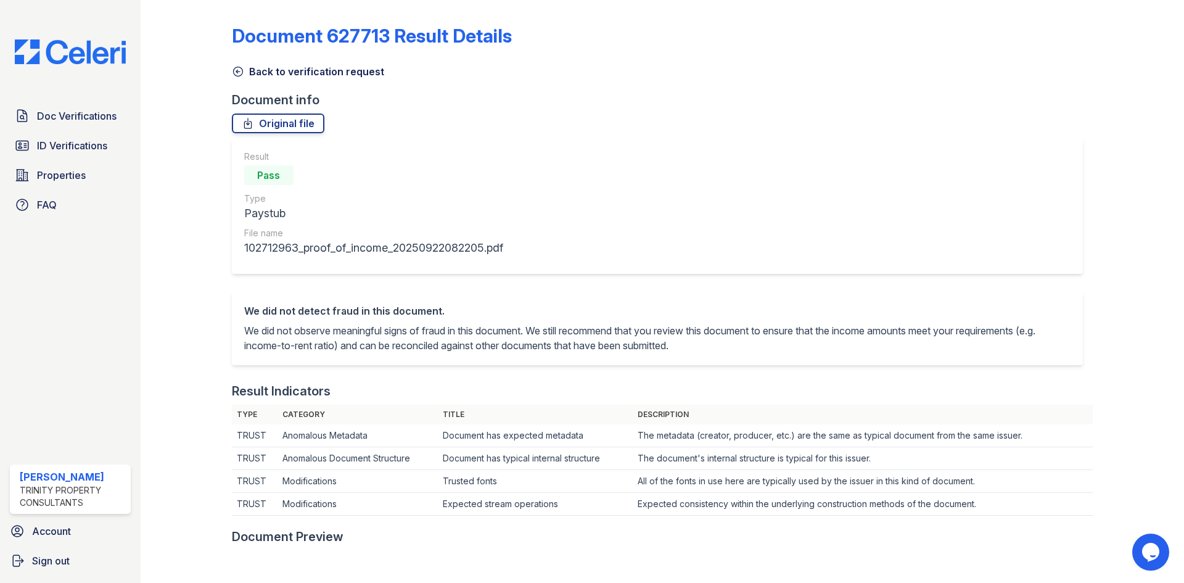
click at [236, 76] on icon at bounding box center [237, 71] width 9 height 9
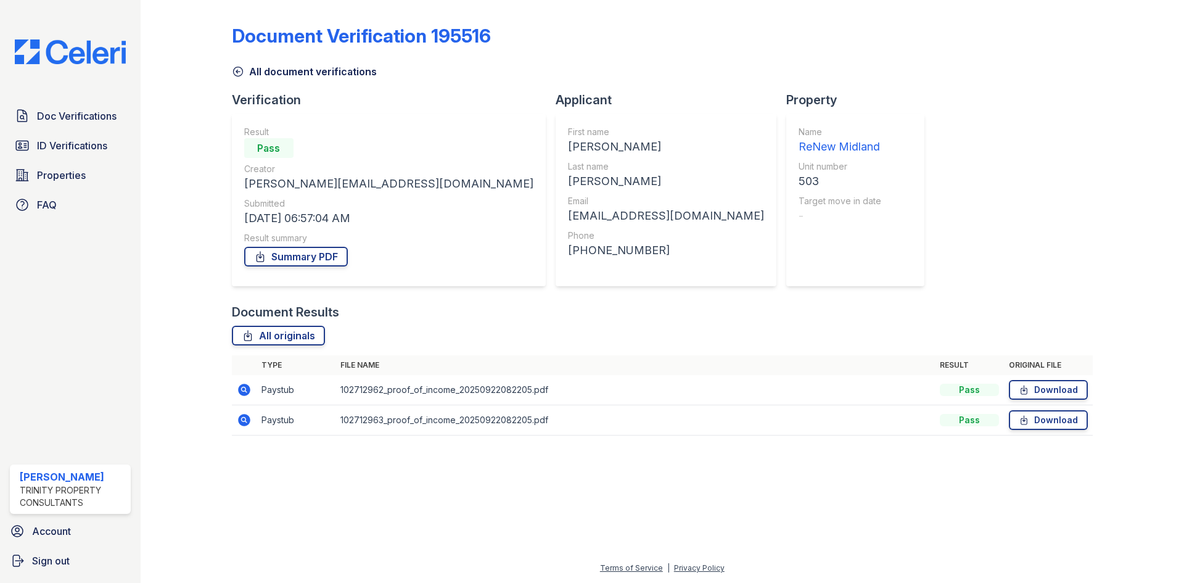
click at [240, 389] on icon at bounding box center [244, 390] width 12 height 12
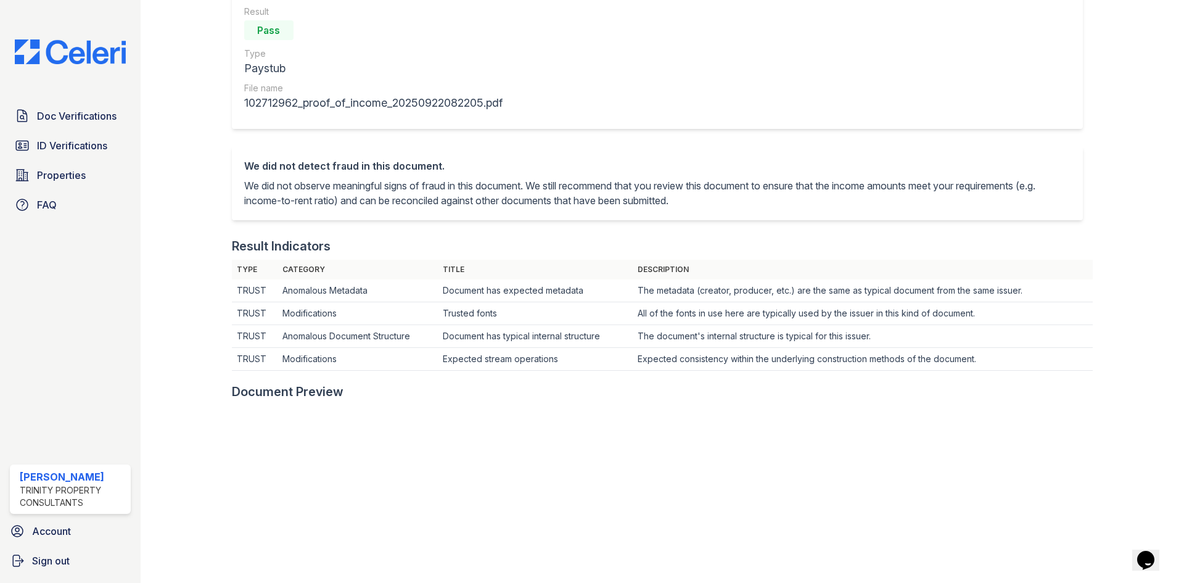
scroll to position [62, 0]
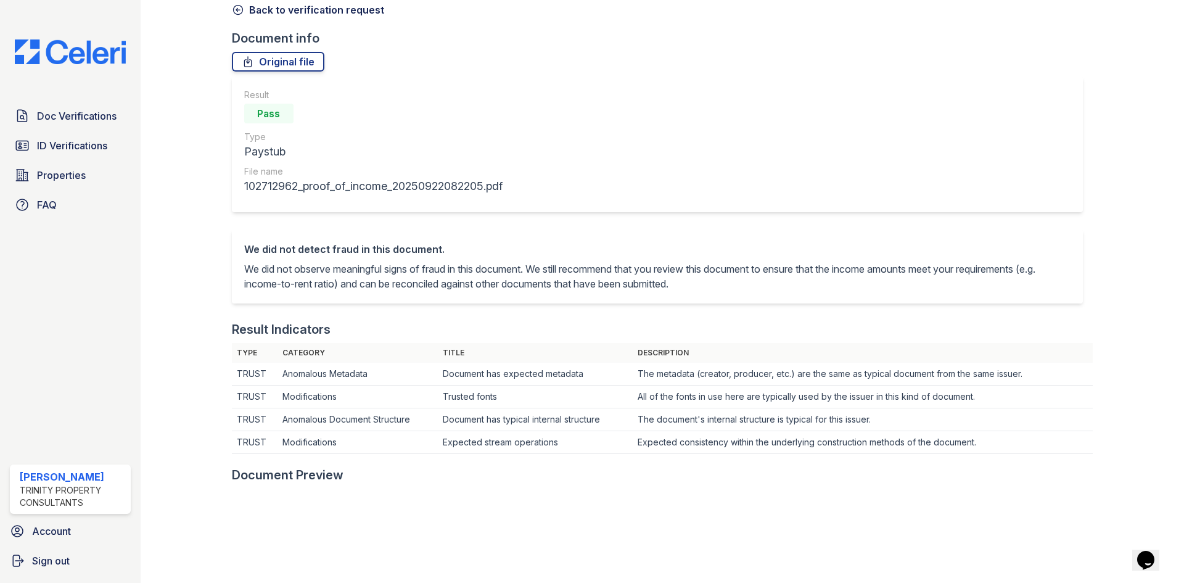
click at [233, 9] on icon at bounding box center [238, 10] width 12 height 12
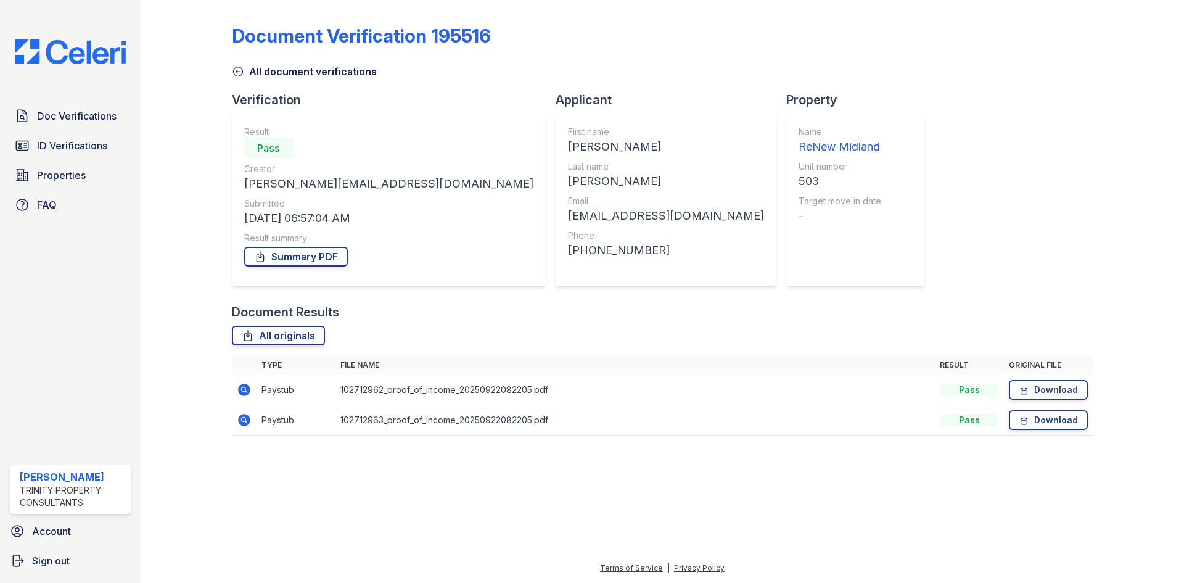
click at [240, 423] on icon at bounding box center [244, 420] width 12 height 12
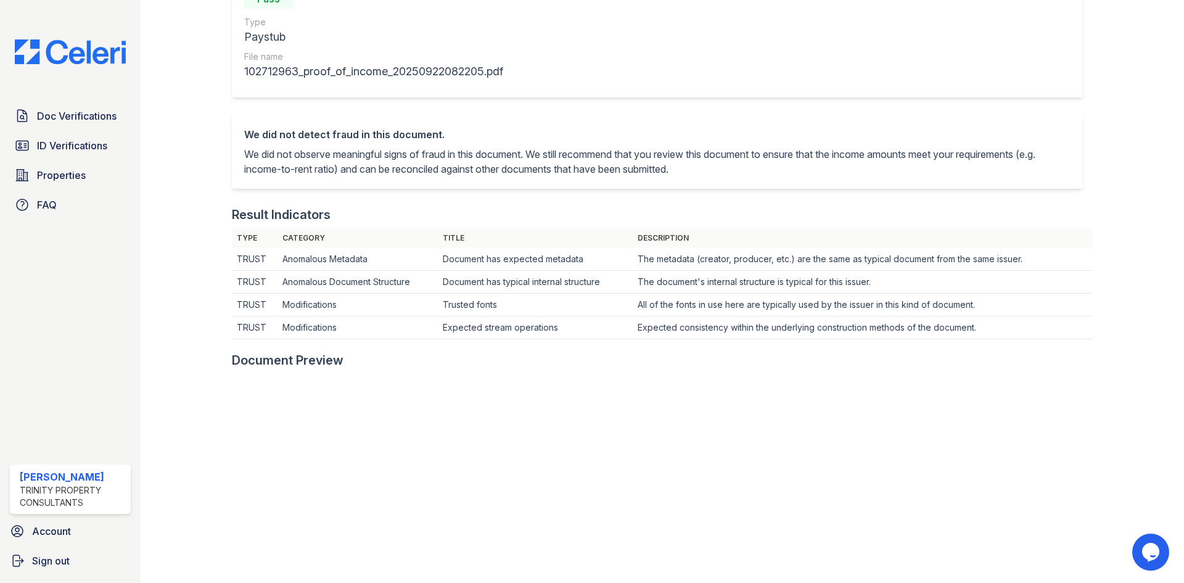
scroll to position [308, 0]
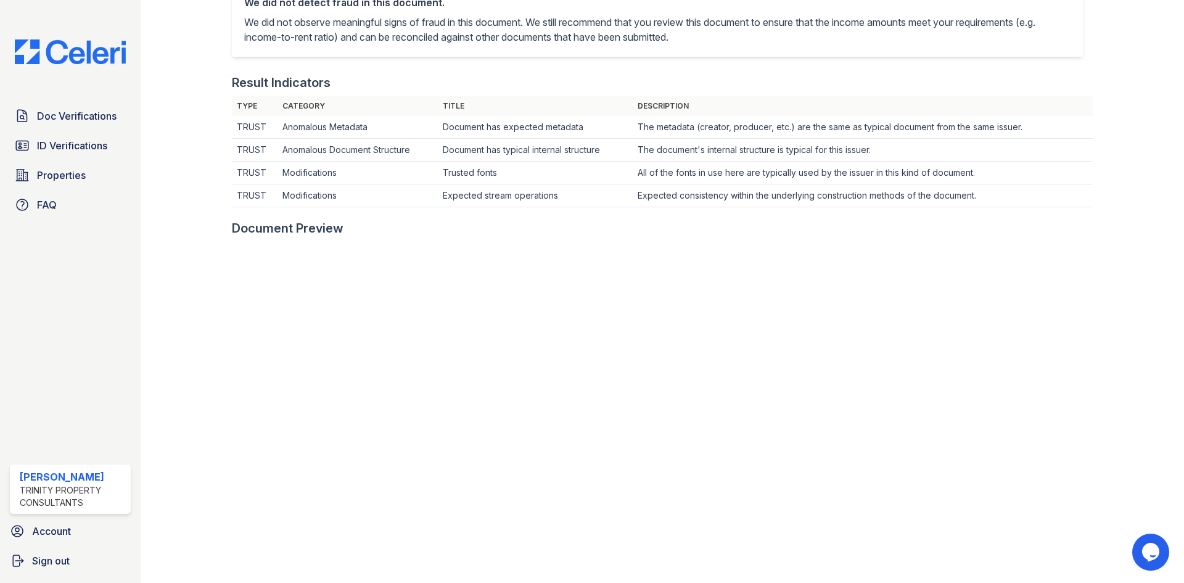
click at [839, 85] on div "Result Indicators" at bounding box center [662, 82] width 861 height 17
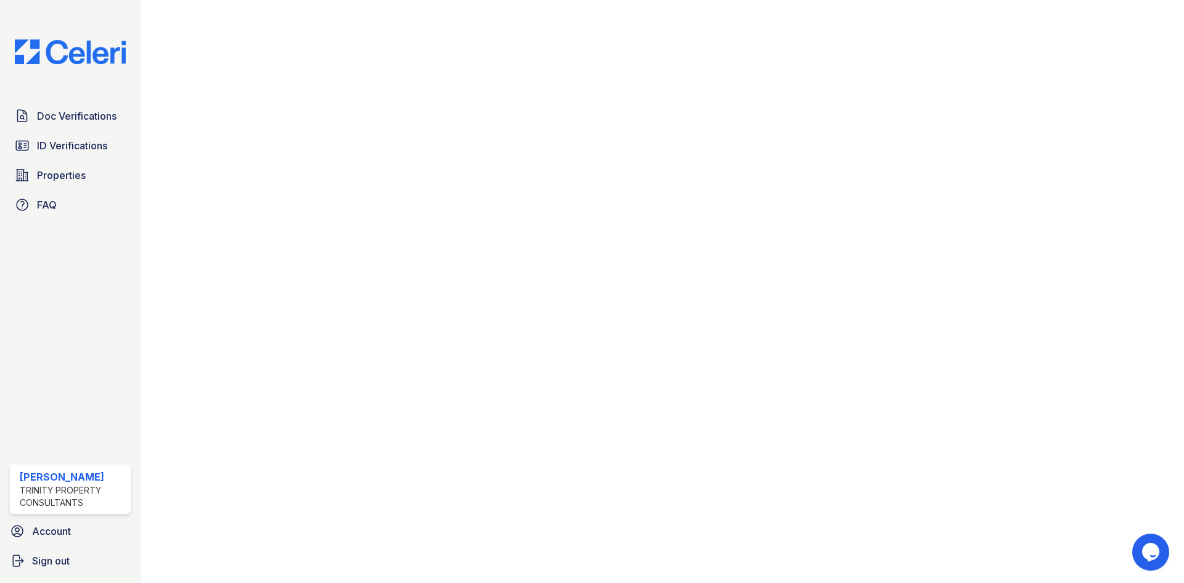
scroll to position [592, 0]
click at [94, 125] on link "Doc Verifications" at bounding box center [70, 116] width 121 height 25
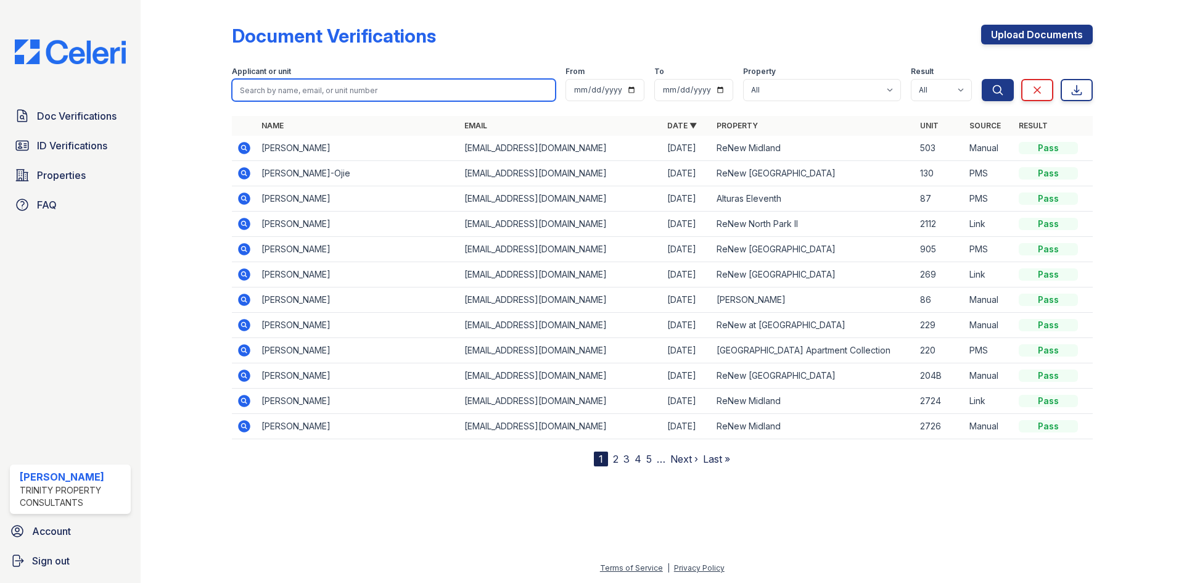
click at [357, 96] on input "search" at bounding box center [394, 90] width 324 height 22
type input "j"
type input "[PERSON_NAME]"
click at [982, 79] on button "Search" at bounding box center [998, 90] width 32 height 22
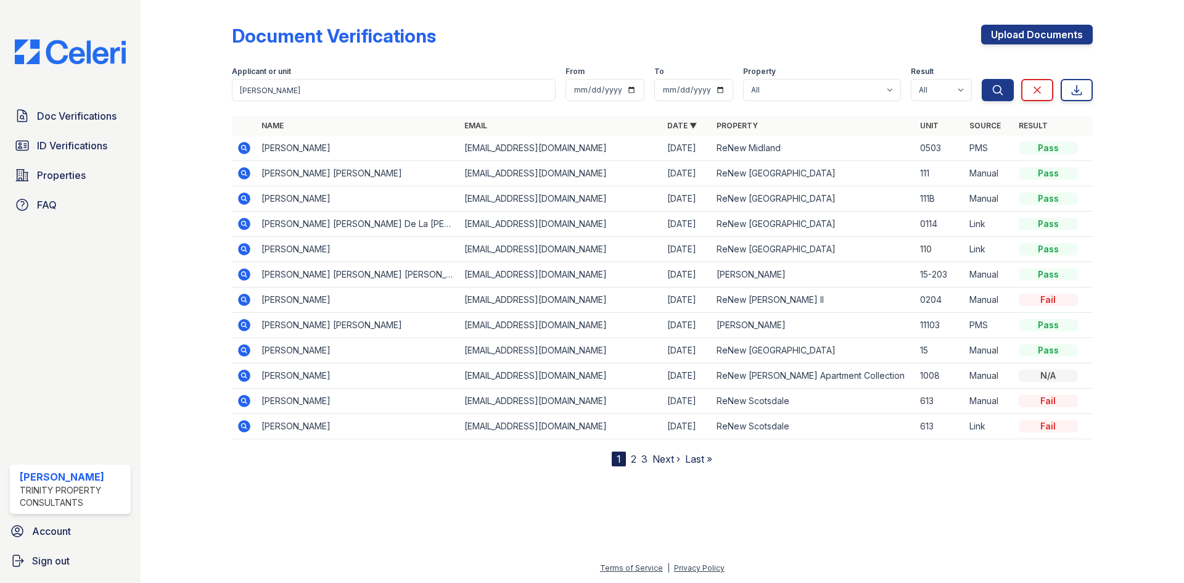
click at [249, 144] on icon at bounding box center [244, 148] width 15 height 15
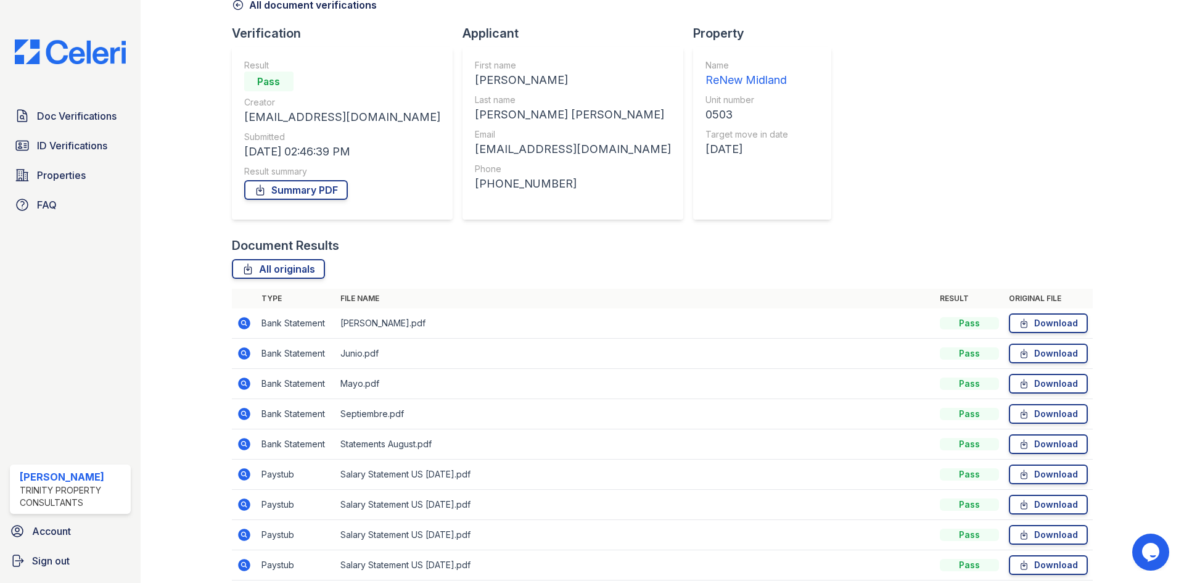
scroll to position [118, 0]
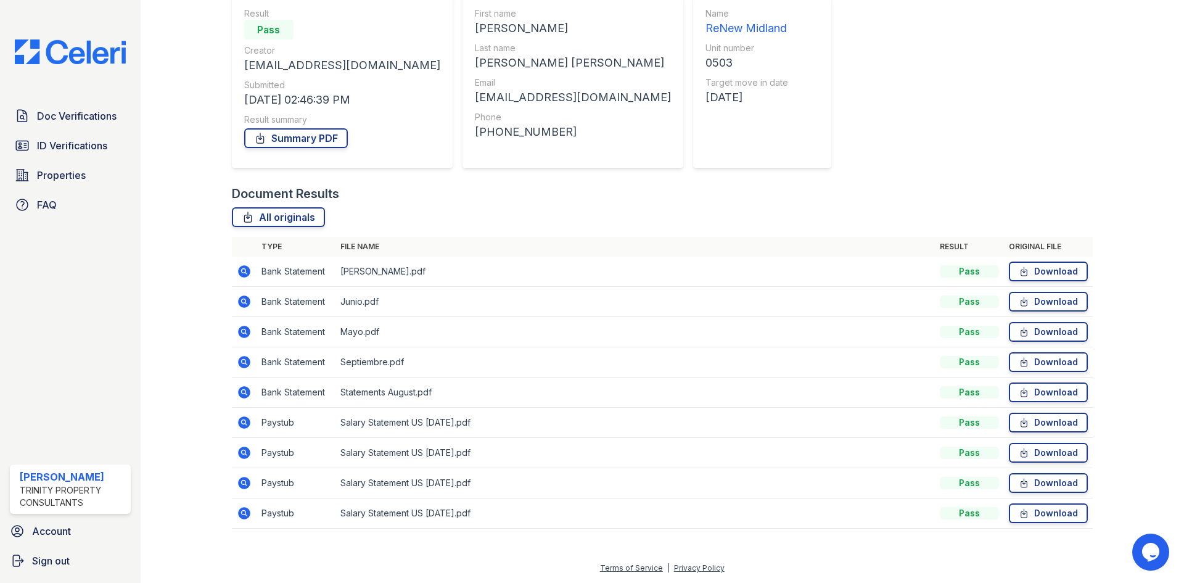
click at [244, 365] on icon at bounding box center [244, 362] width 12 height 12
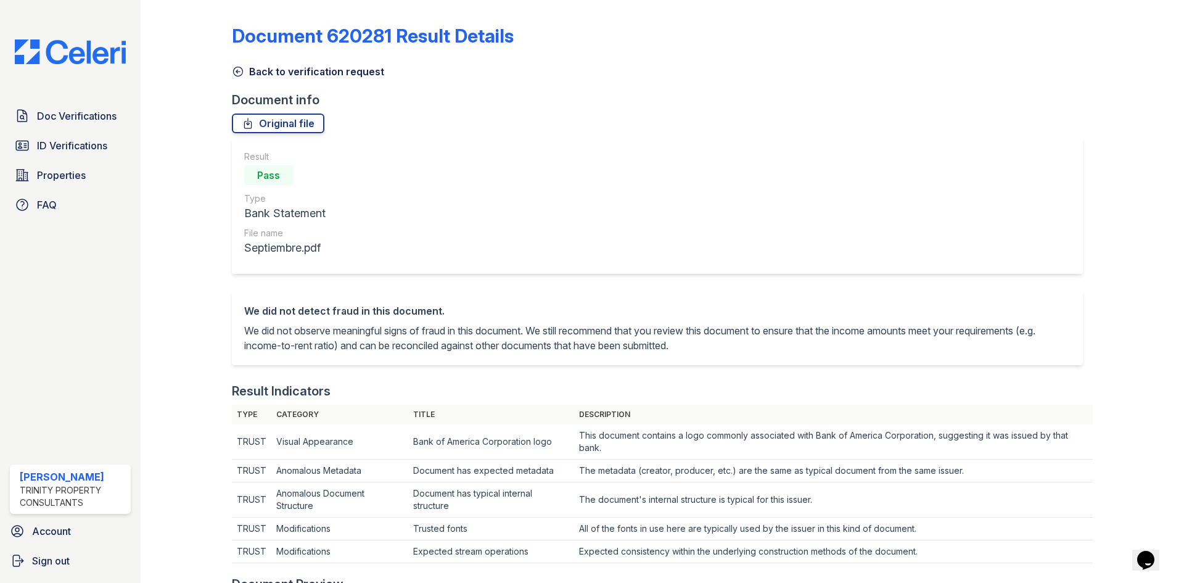
click at [236, 69] on icon at bounding box center [238, 71] width 12 height 12
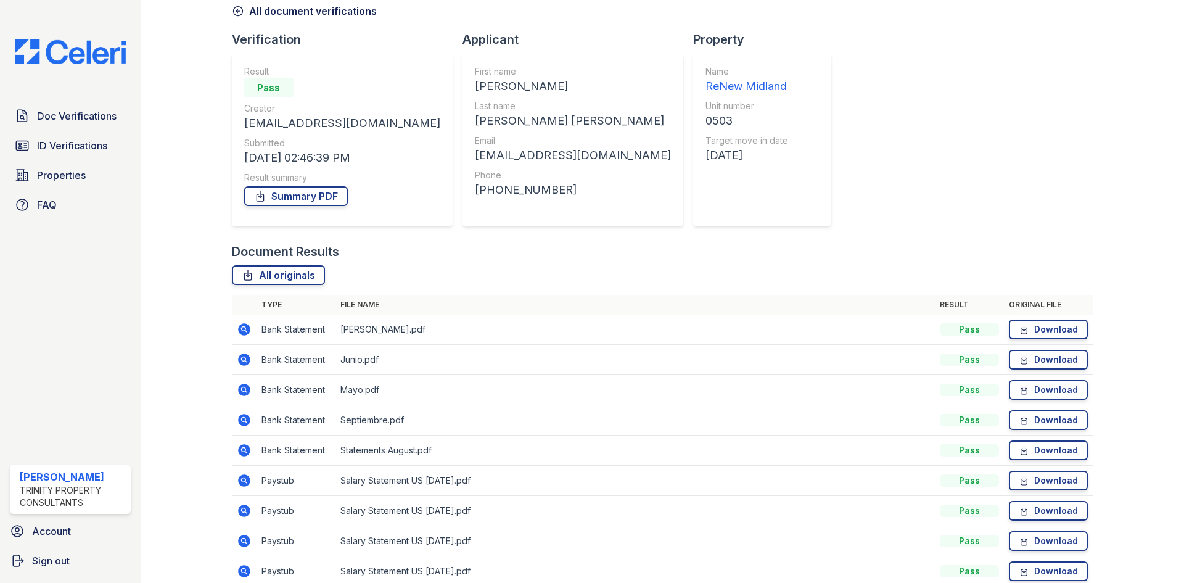
scroll to position [118, 0]
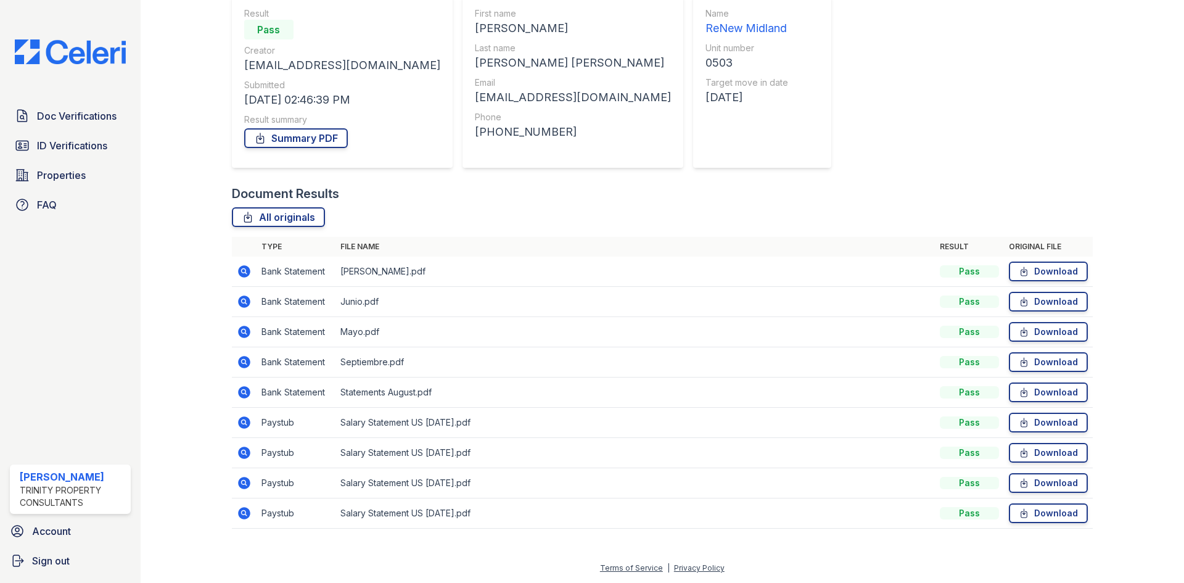
click at [240, 369] on icon at bounding box center [244, 362] width 15 height 15
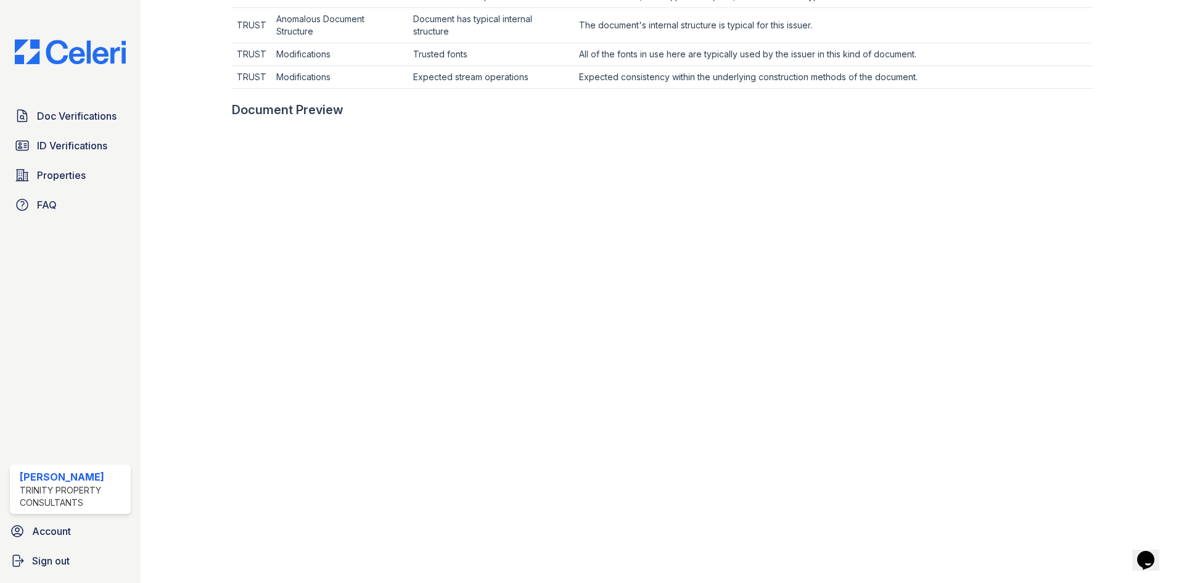
scroll to position [640, 0]
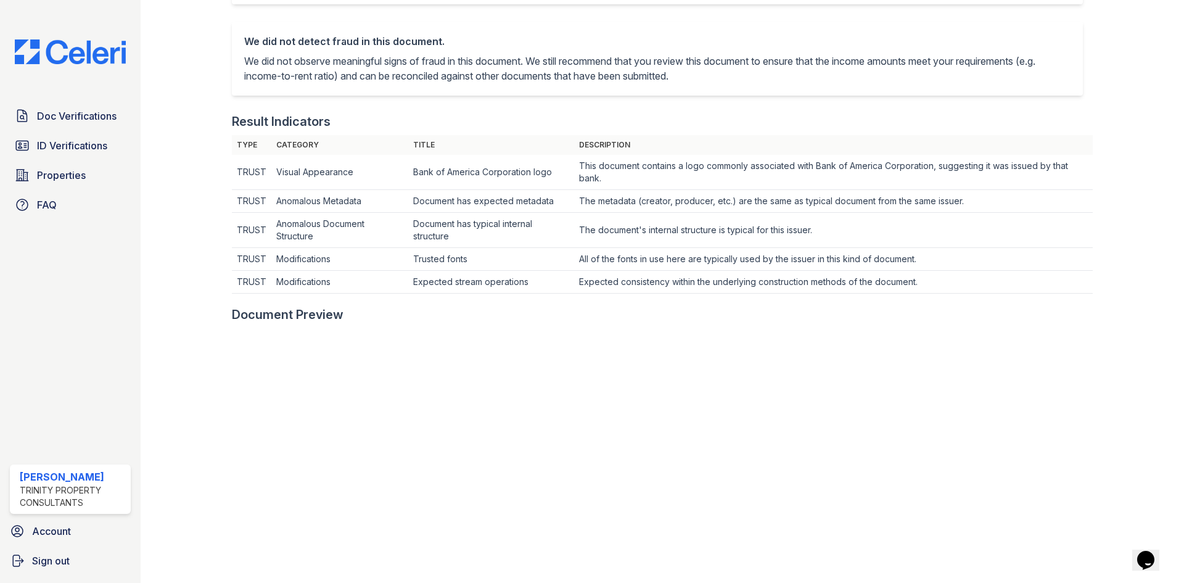
scroll to position [0, 0]
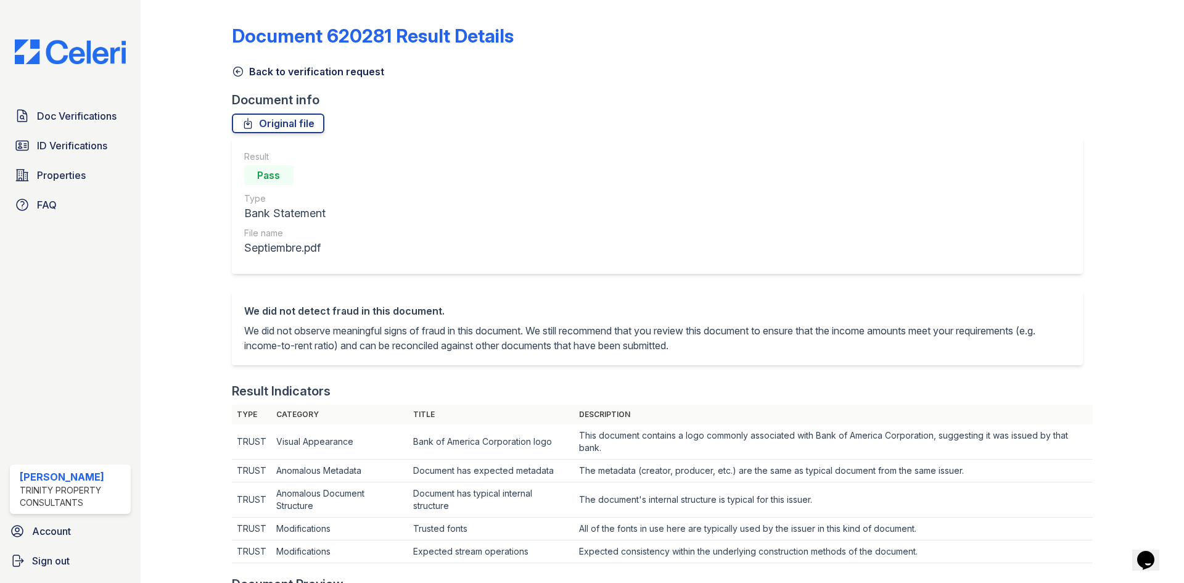
click at [239, 72] on icon at bounding box center [237, 71] width 9 height 9
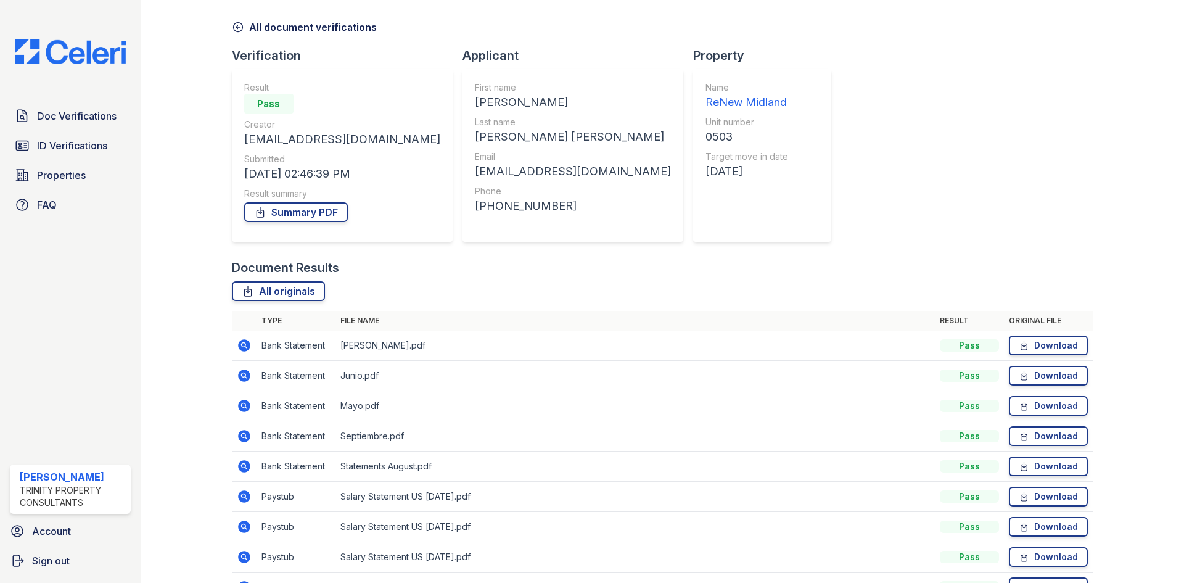
scroll to position [118, 0]
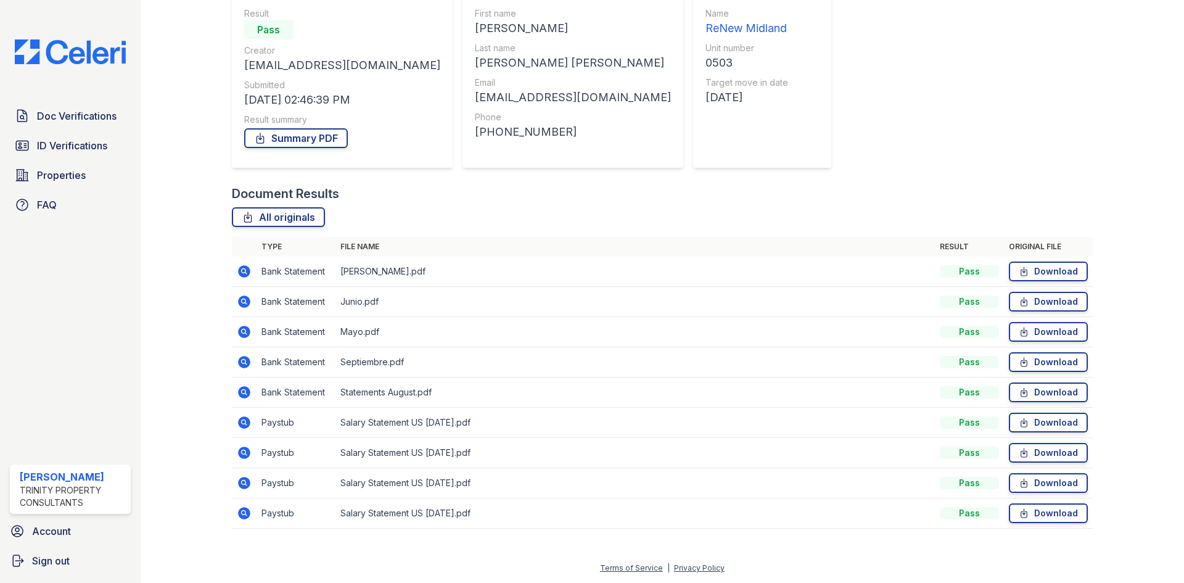
click at [247, 513] on icon at bounding box center [244, 513] width 12 height 12
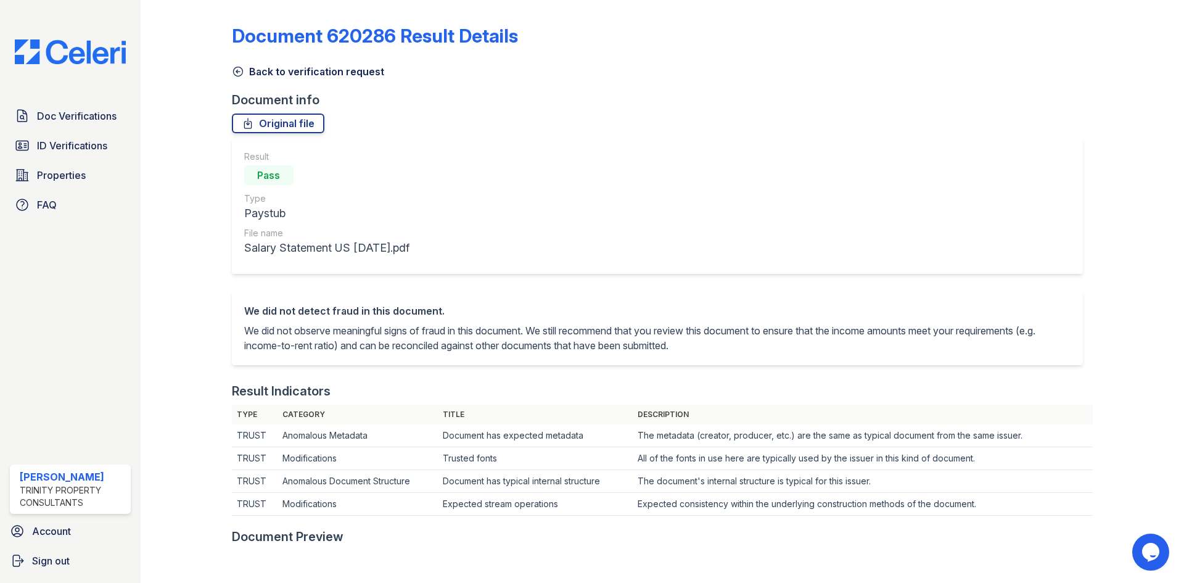
scroll to position [432, 0]
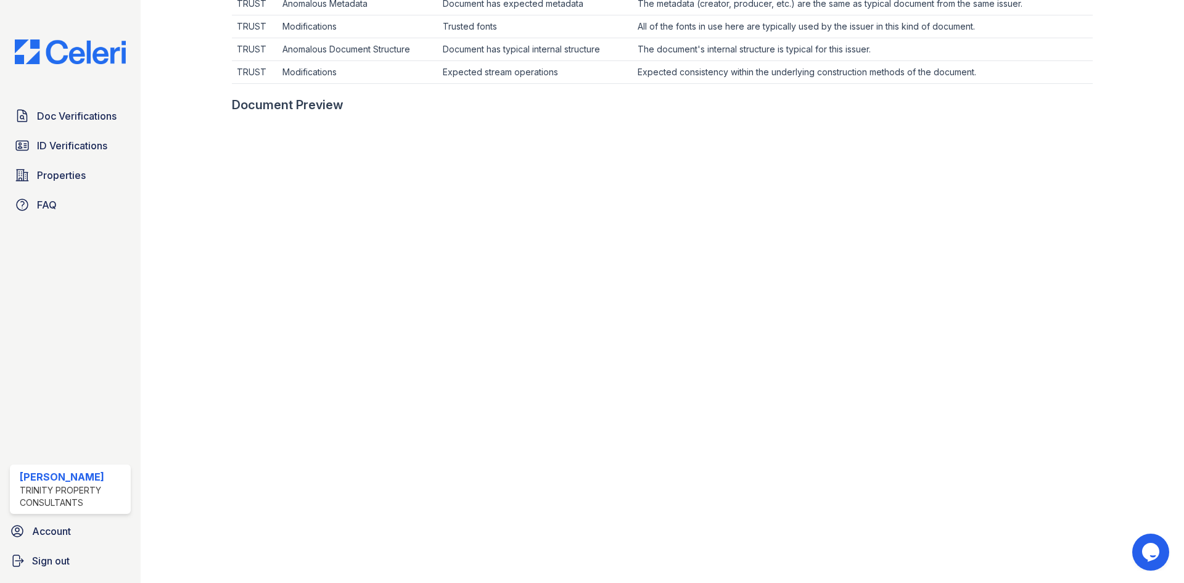
click at [975, 117] on div "Document Preview" at bounding box center [662, 398] width 861 height 605
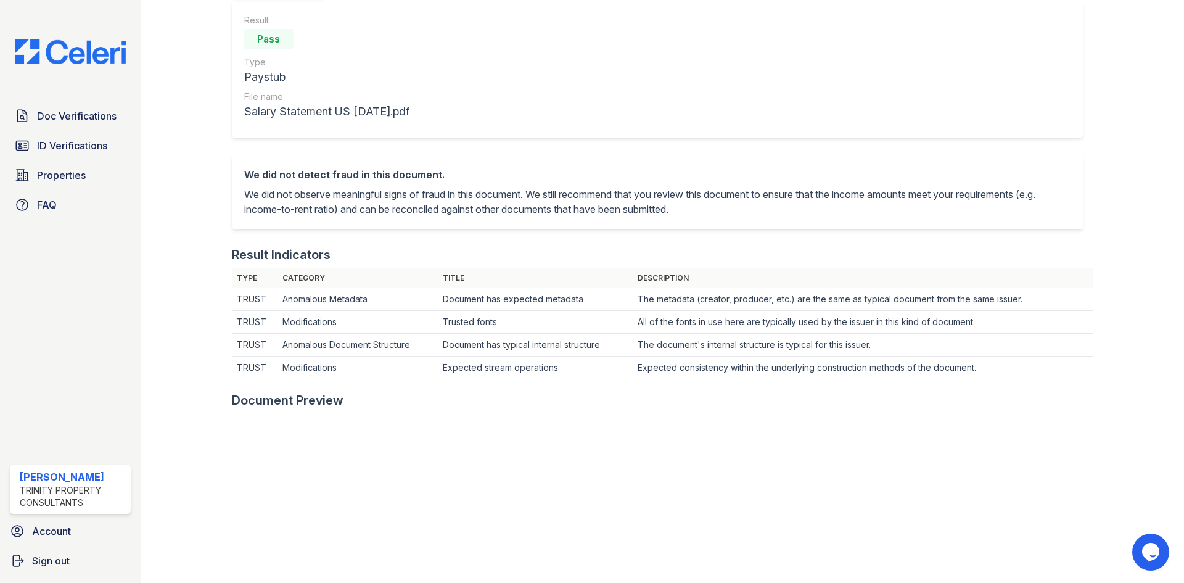
scroll to position [0, 0]
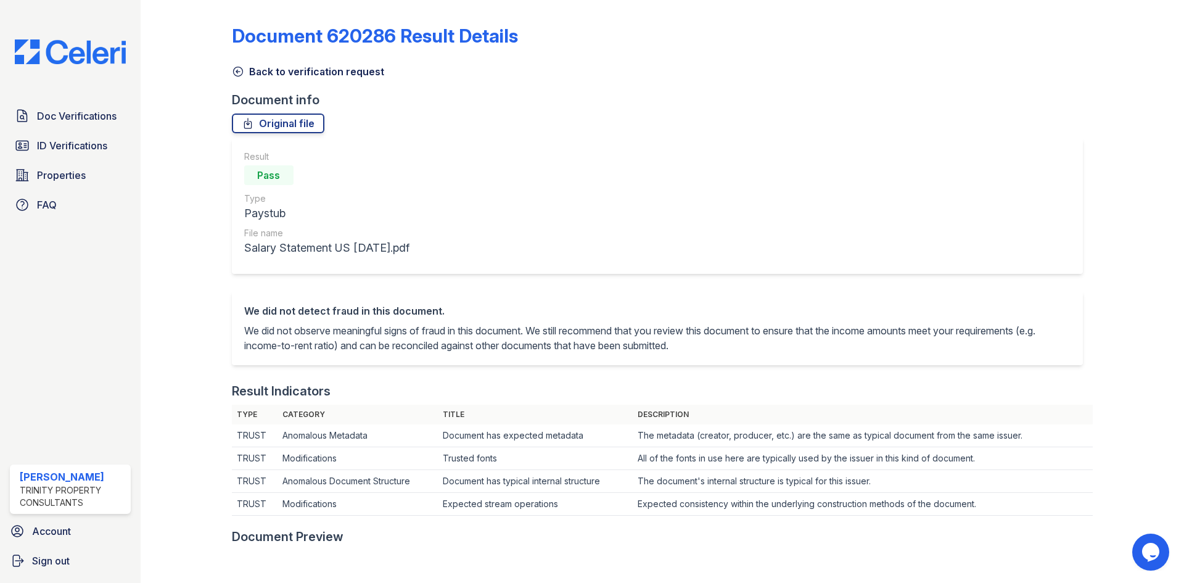
click at [245, 73] on link "Back to verification request" at bounding box center [308, 71] width 152 height 15
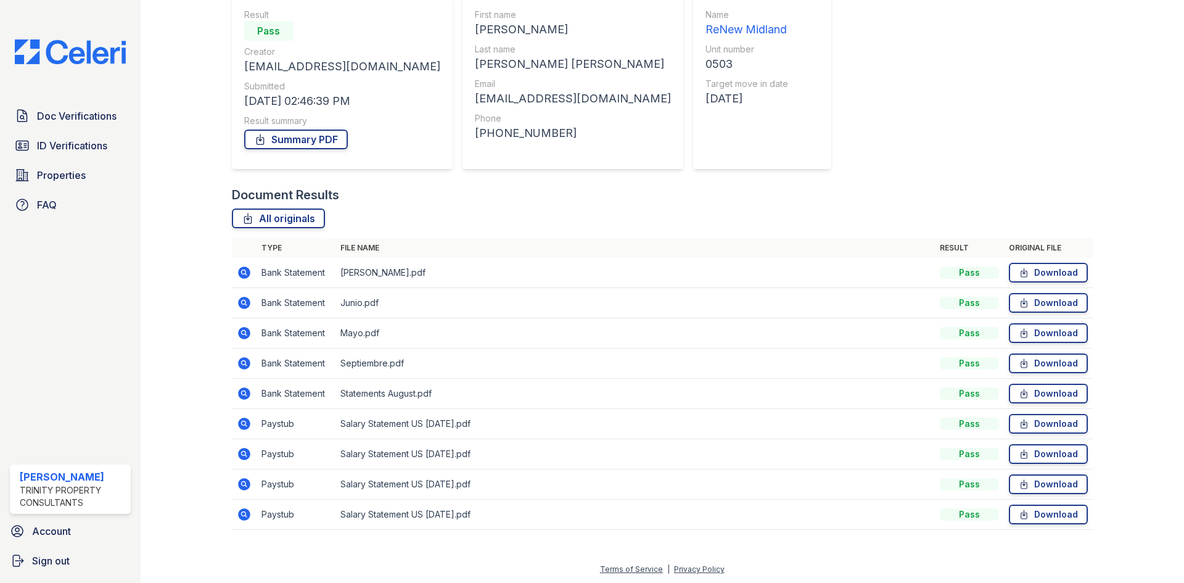
scroll to position [118, 0]
click at [237, 483] on icon at bounding box center [244, 483] width 15 height 15
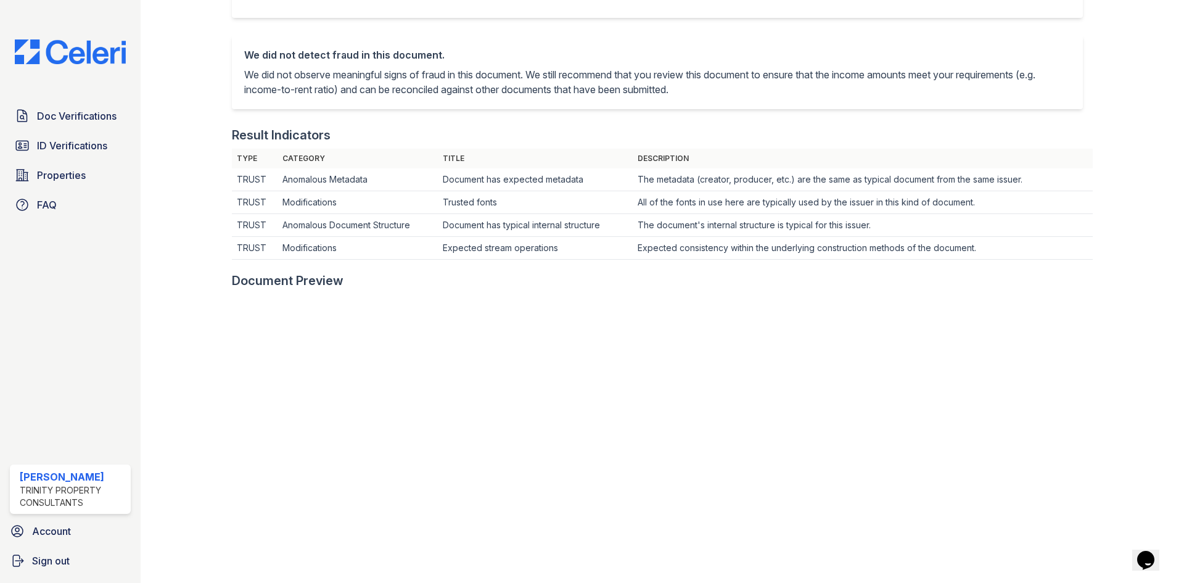
scroll to position [370, 0]
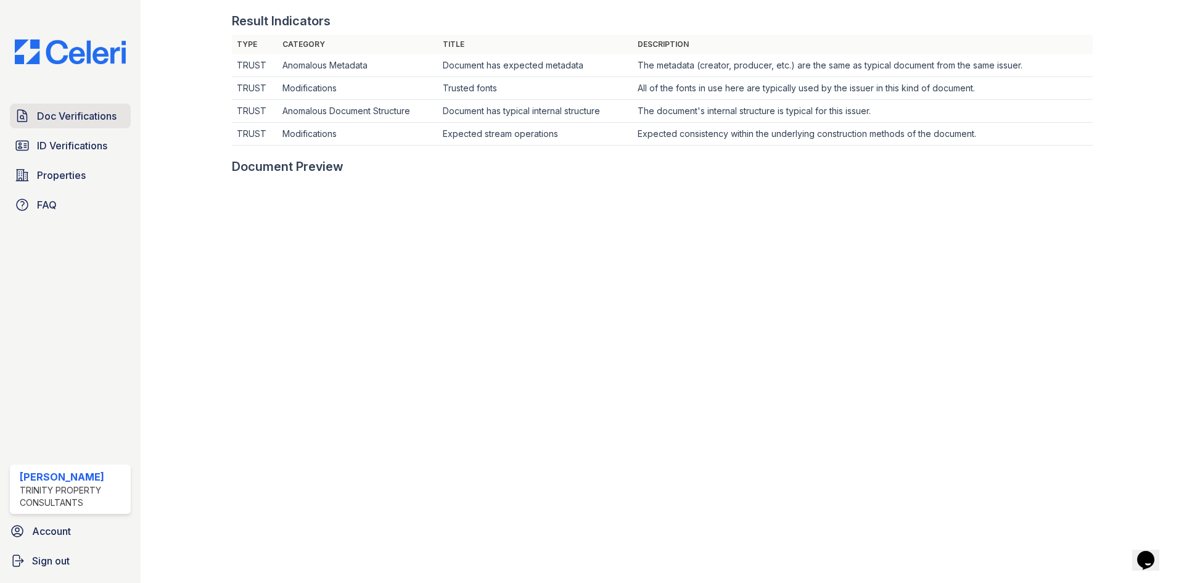
click at [72, 101] on div "Doc Verifications ID Verifications Properties FAQ Weston Adams Trinity Property…" at bounding box center [70, 291] width 141 height 583
click at [81, 119] on span "Doc Verifications" at bounding box center [77, 116] width 80 height 15
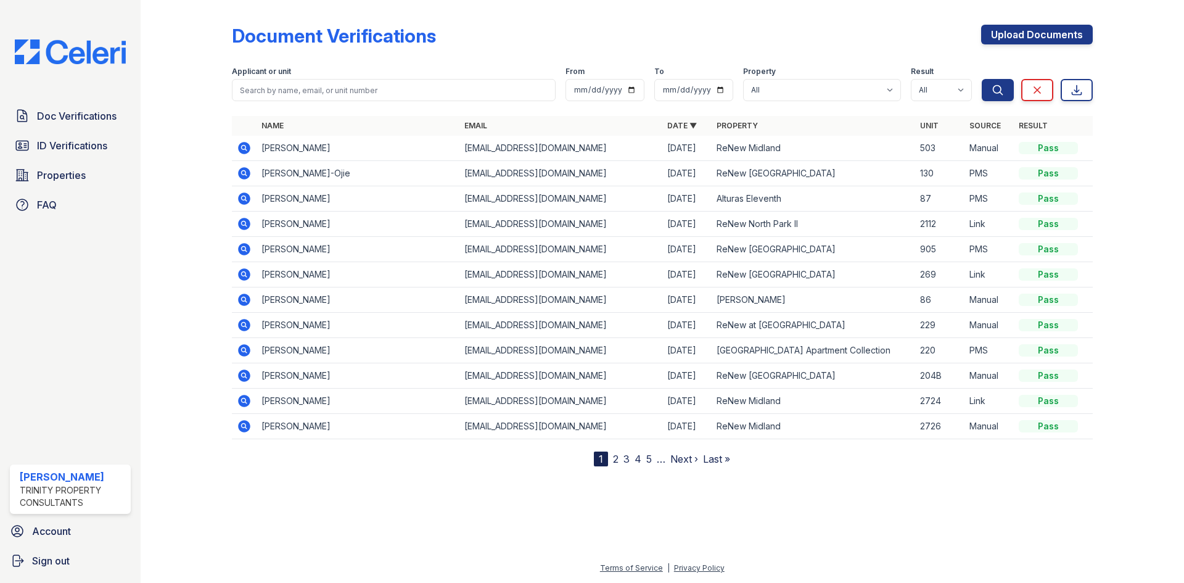
click at [239, 150] on icon at bounding box center [244, 148] width 12 height 12
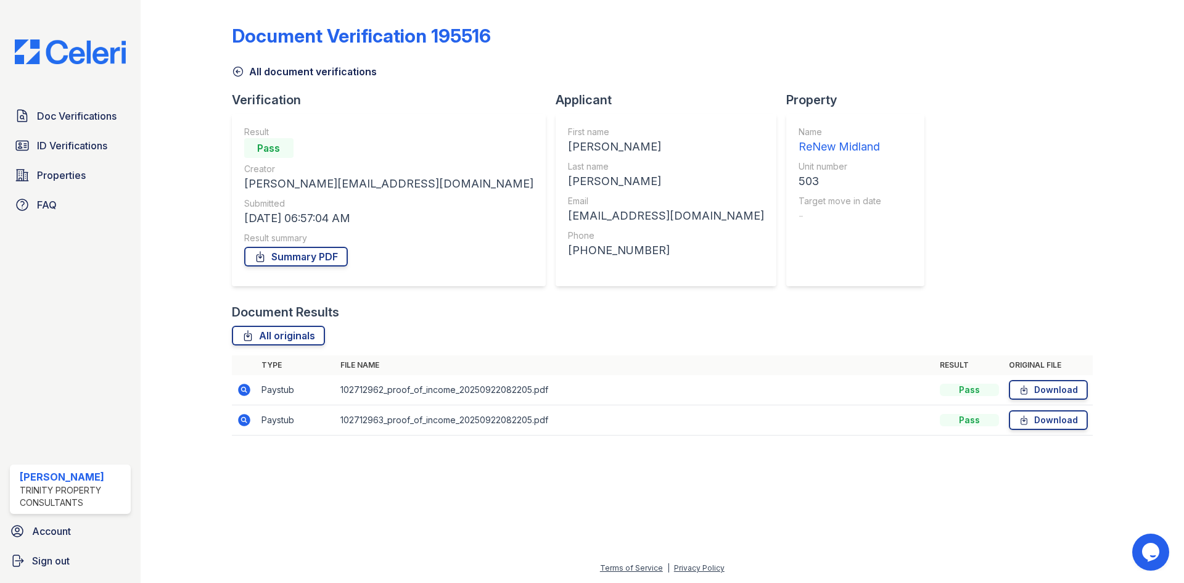
click at [244, 423] on icon at bounding box center [244, 420] width 12 height 12
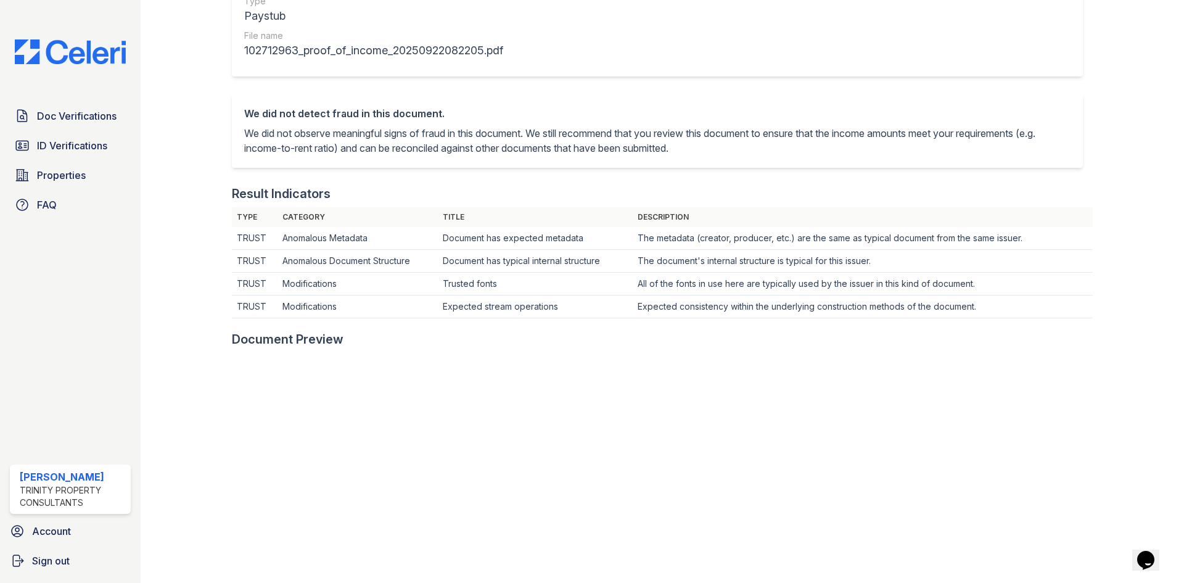
scroll to position [370, 0]
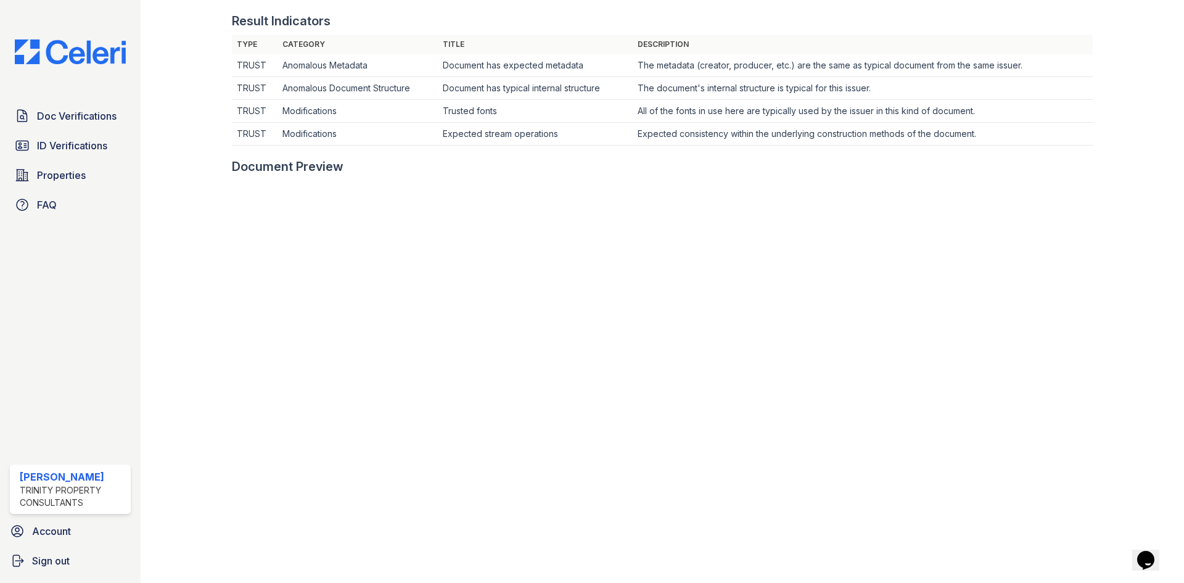
click at [897, 143] on td "Expected consistency within the underlying construction methods of the document." at bounding box center [863, 134] width 460 height 23
click at [986, 109] on td "All of the fonts in use here are typically used by the issuer in this kind of d…" at bounding box center [863, 111] width 460 height 23
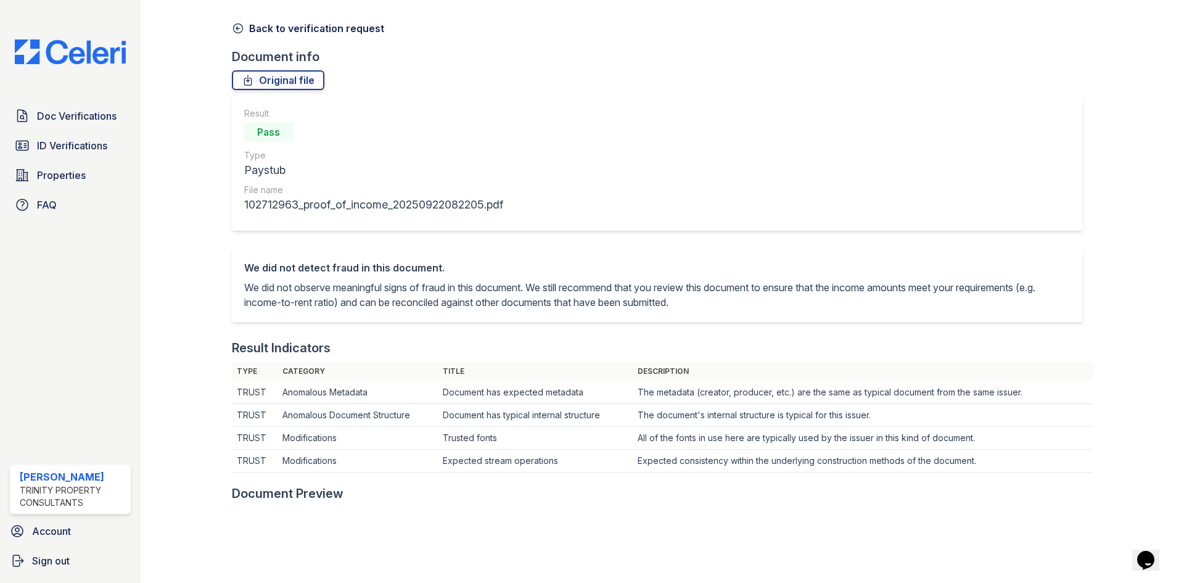
scroll to position [0, 0]
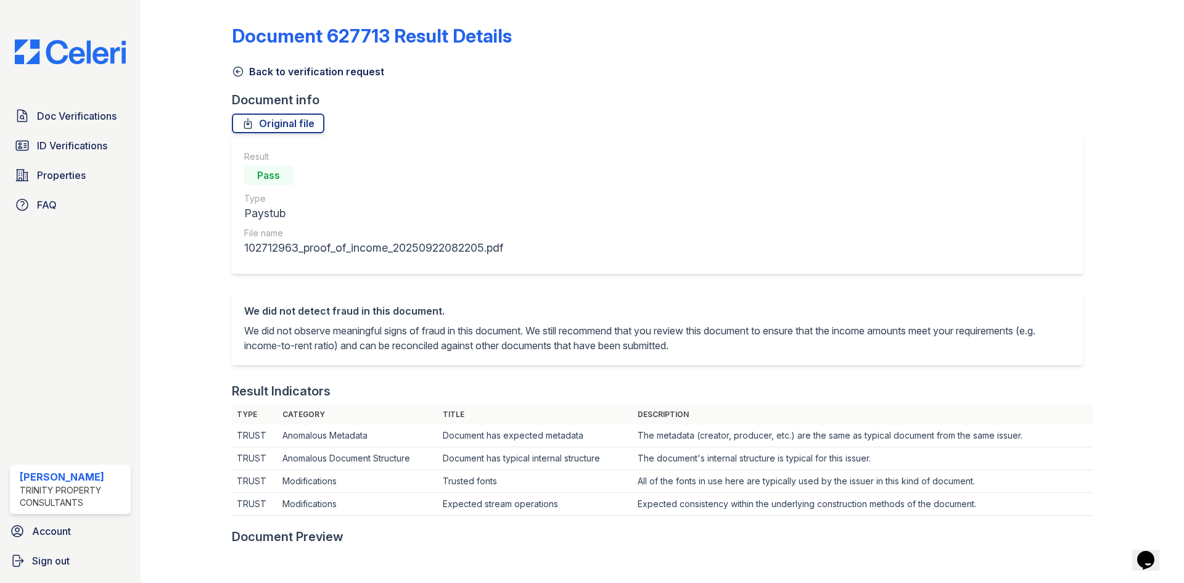
click at [241, 76] on icon at bounding box center [238, 71] width 12 height 12
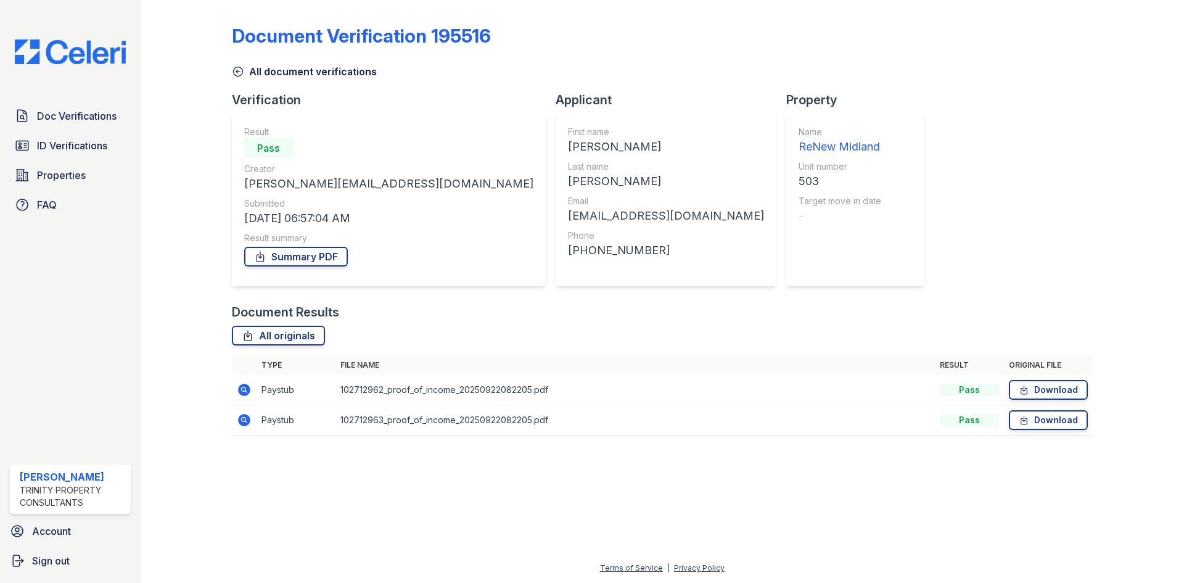
click at [244, 426] on icon at bounding box center [244, 420] width 15 height 15
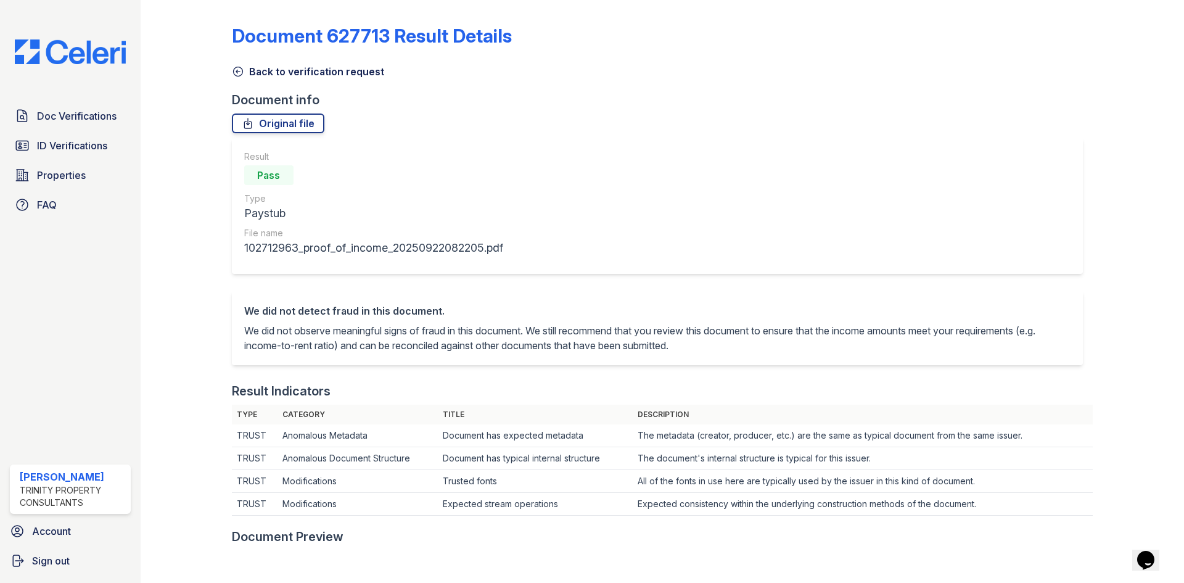
drag, startPoint x: 242, startPoint y: 66, endPoint x: 236, endPoint y: 76, distance: 12.2
click at [242, 67] on icon at bounding box center [238, 71] width 12 height 12
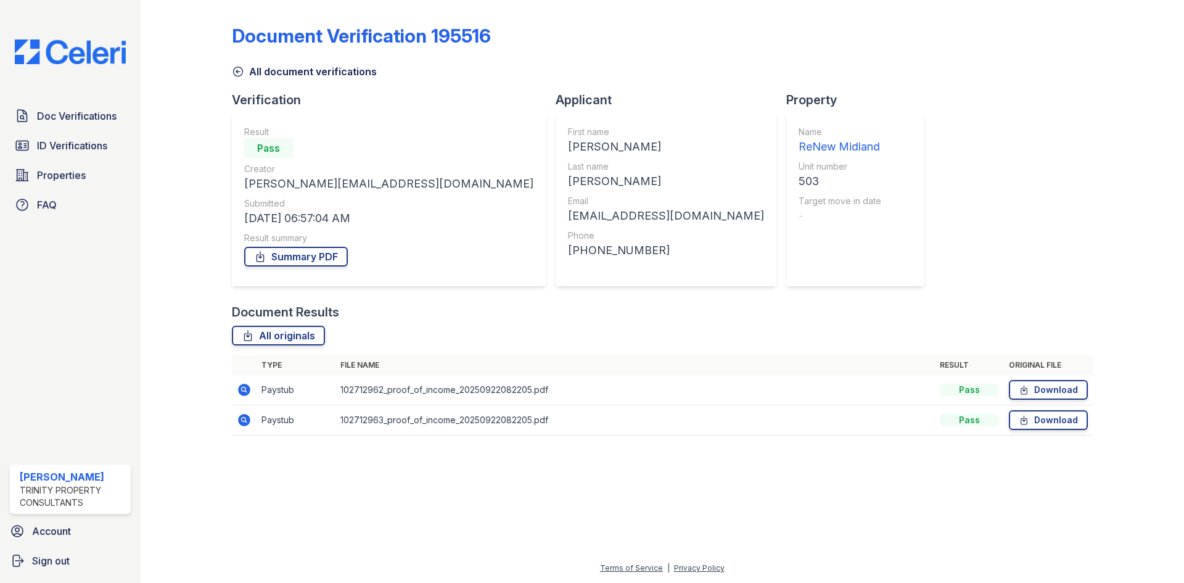
drag, startPoint x: 231, startPoint y: 390, endPoint x: 238, endPoint y: 390, distance: 7.4
click at [234, 390] on div "Document Verification 195516 All document verifications Verification Result Pas…" at bounding box center [662, 234] width 1004 height 468
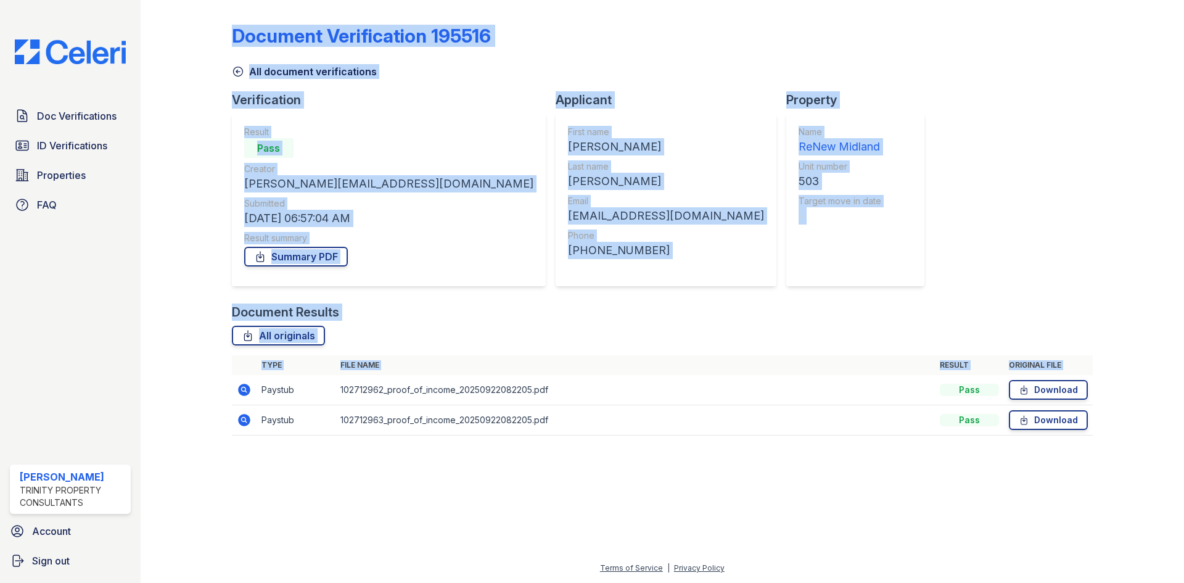
click at [238, 390] on icon at bounding box center [244, 389] width 15 height 15
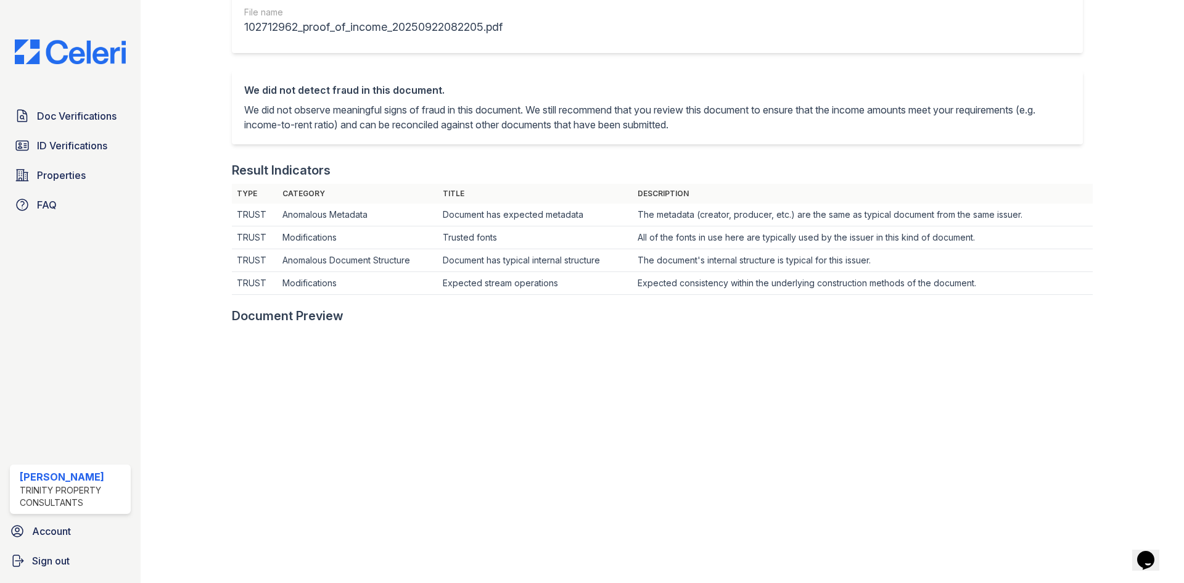
scroll to position [370, 0]
